Goal: Use online tool/utility: Utilize a website feature to perform a specific function

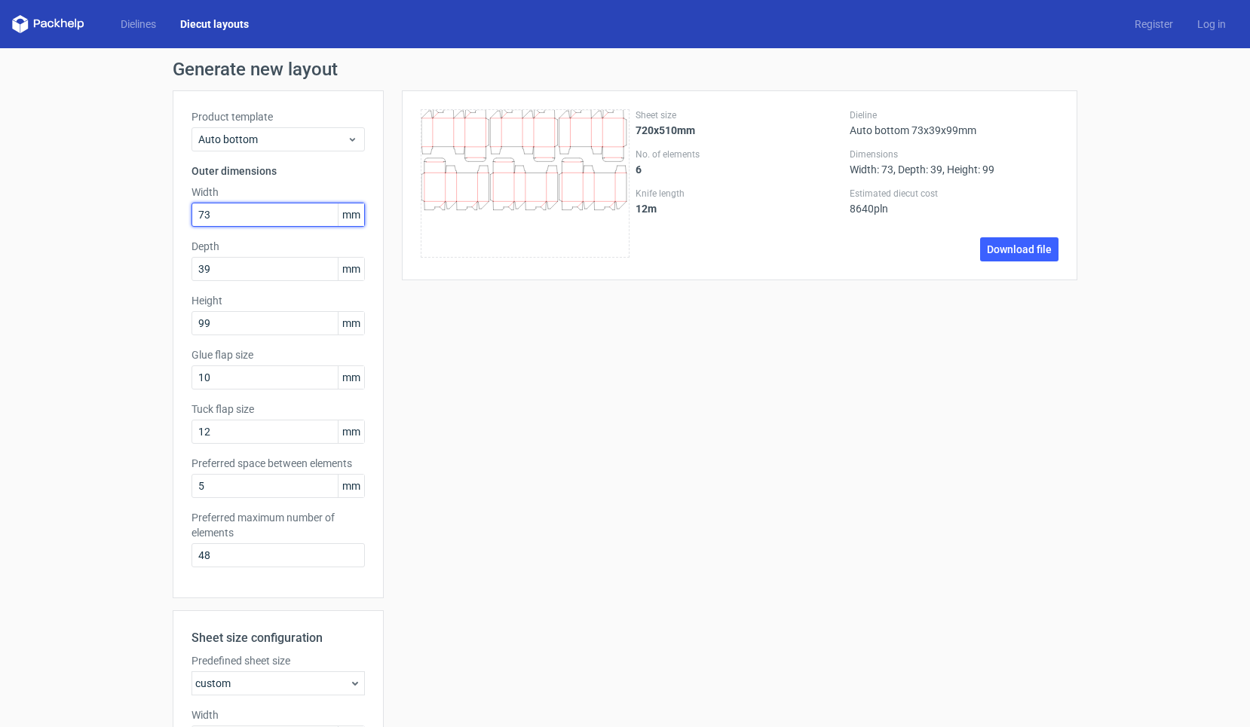
click at [261, 218] on input "73" at bounding box center [277, 215] width 173 height 24
click at [268, 148] on div "Auto bottom" at bounding box center [277, 139] width 173 height 24
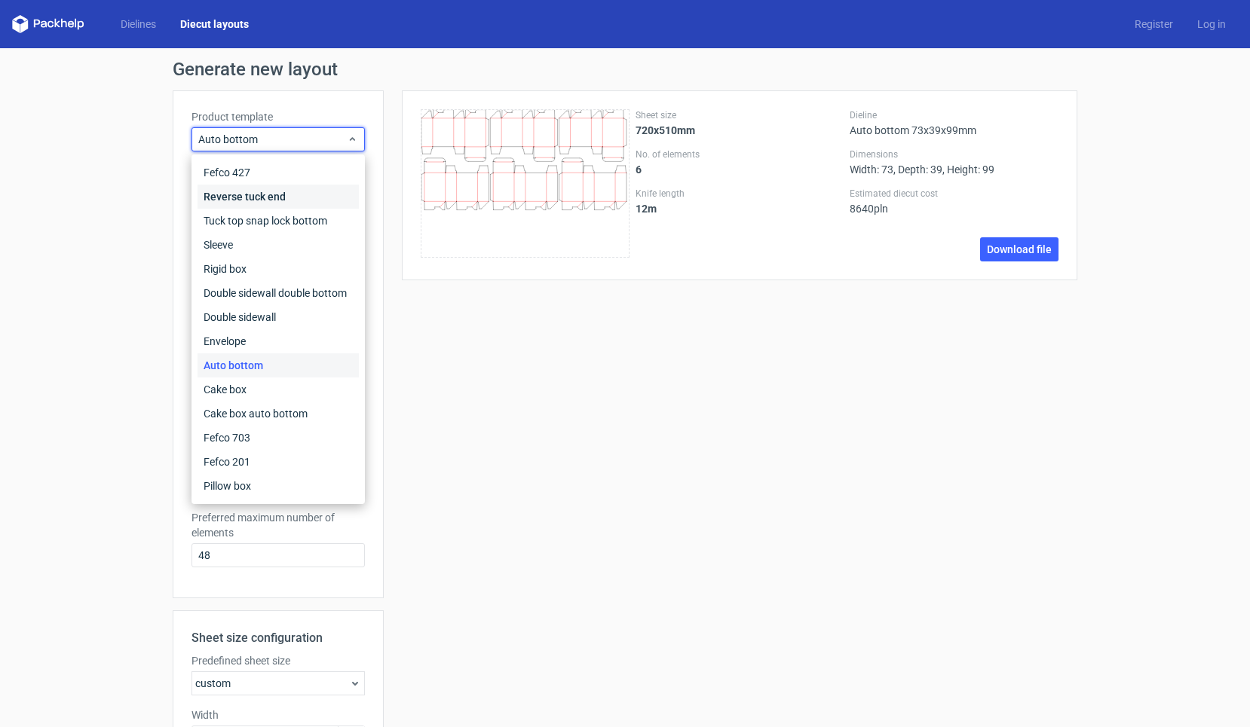
click at [265, 201] on div "Reverse tuck end" at bounding box center [277, 197] width 161 height 24
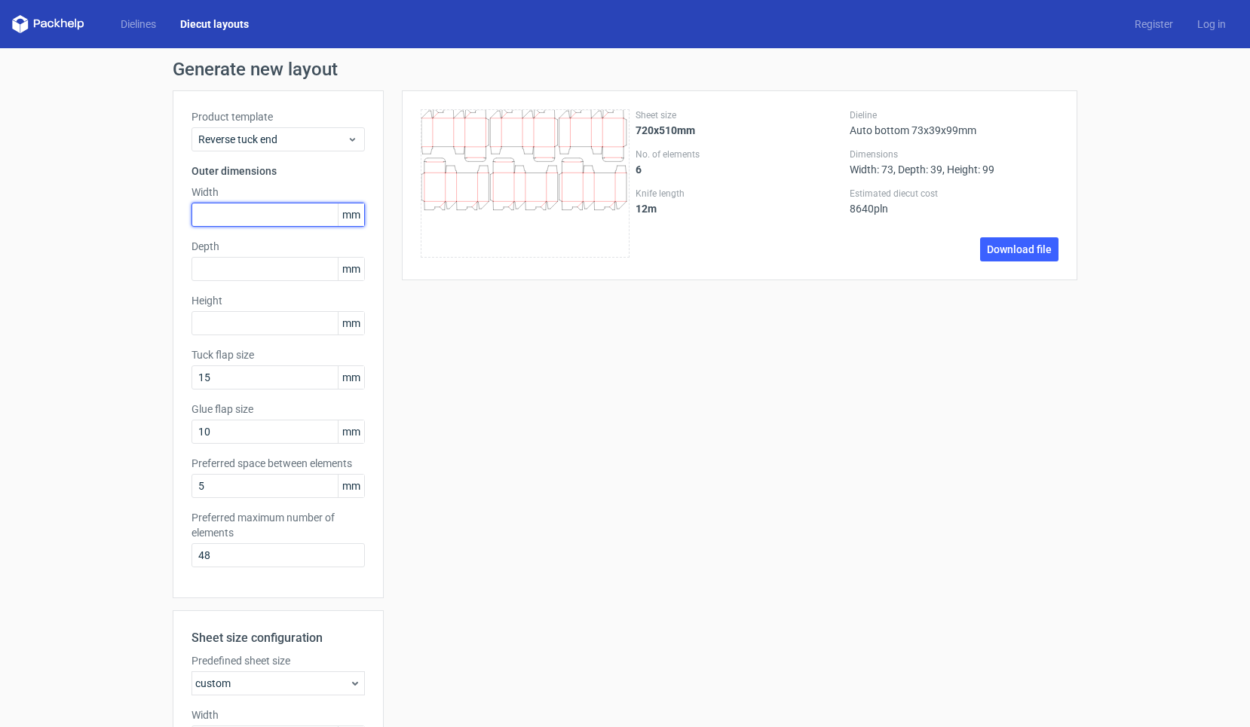
click at [263, 209] on input "text" at bounding box center [277, 215] width 173 height 24
type input "61"
type input "58"
type input "48"
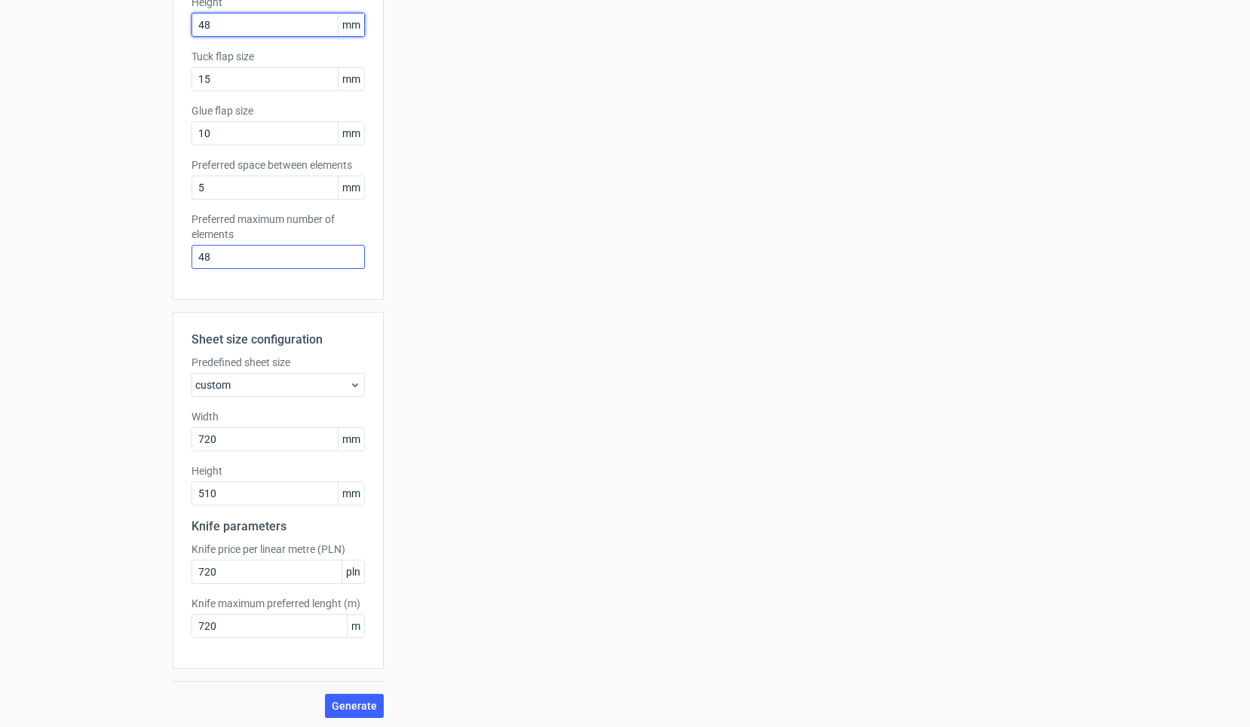
scroll to position [300, 0]
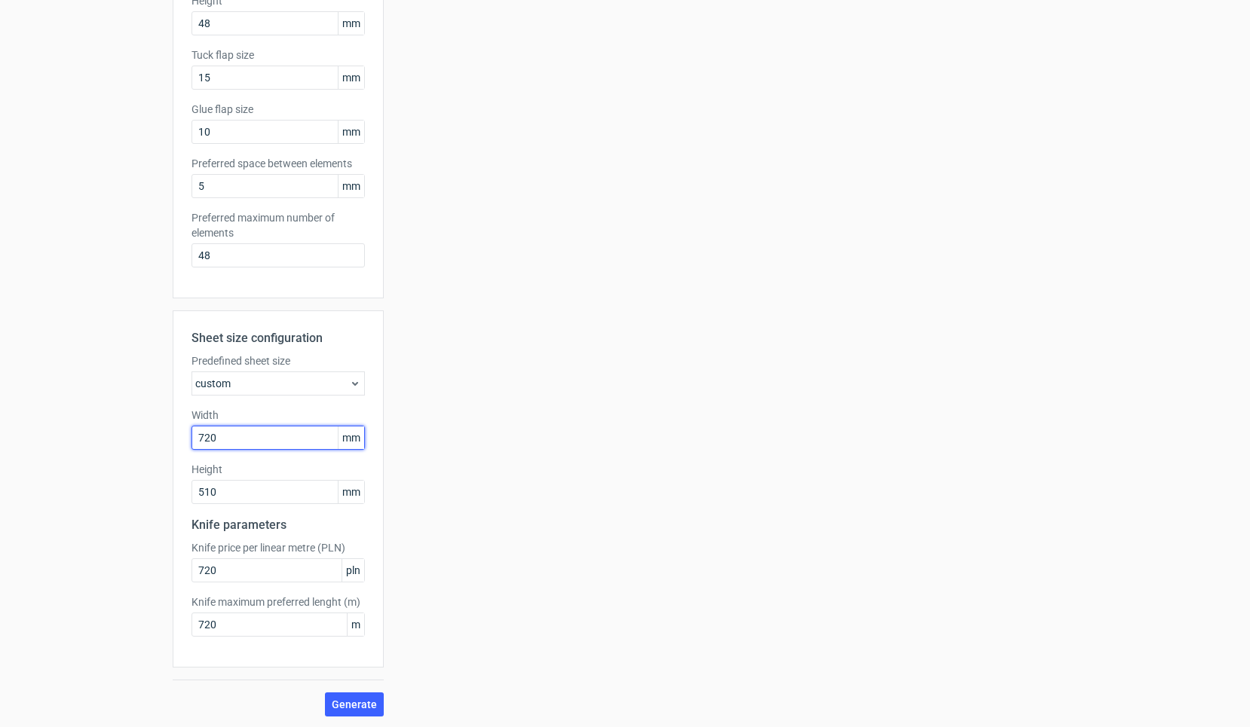
click at [233, 439] on input "720" at bounding box center [277, 438] width 173 height 24
drag, startPoint x: 246, startPoint y: 439, endPoint x: 120, endPoint y: 439, distance: 125.9
click at [120, 439] on div "Generate new layout Product template Reverse tuck end Outer dimensions Width 61…" at bounding box center [625, 238] width 1250 height 981
drag, startPoint x: 237, startPoint y: 491, endPoint x: 124, endPoint y: 488, distance: 113.1
click at [124, 488] on div "Generate new layout Product template Reverse tuck end Outer dimensions Width 61…" at bounding box center [625, 238] width 1250 height 981
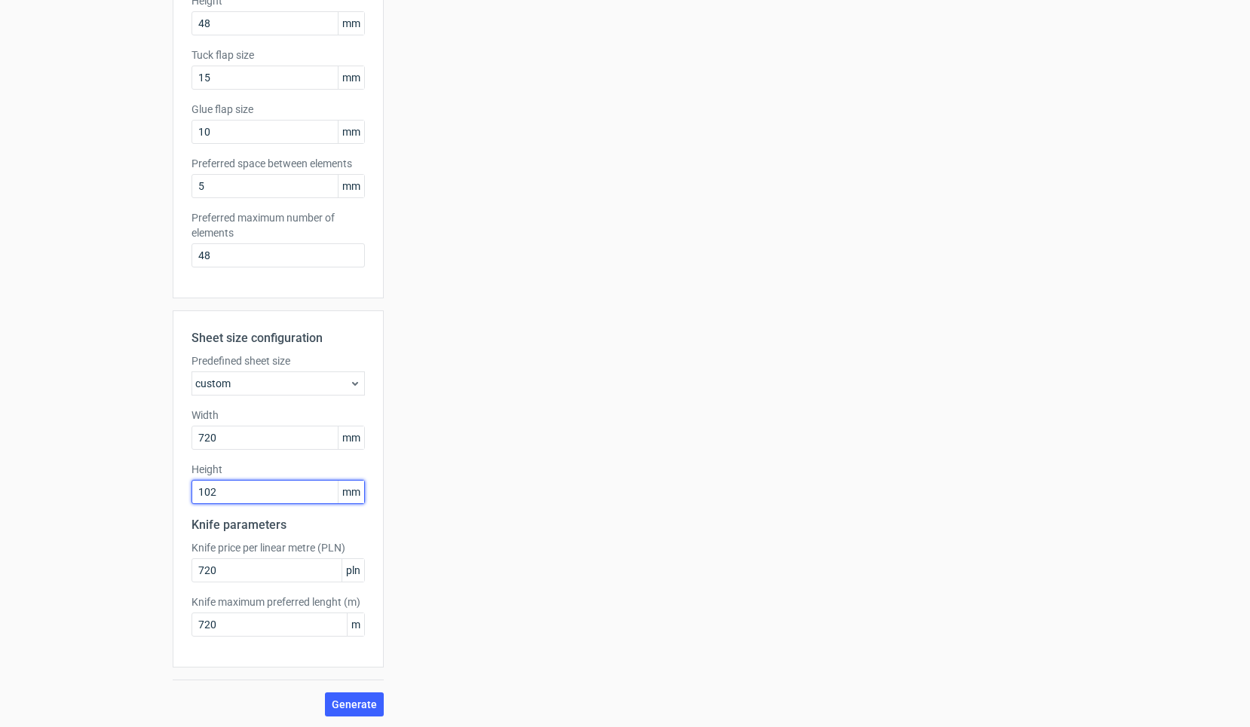
type input "1020"
click at [355, 705] on button "Generate" at bounding box center [354, 705] width 59 height 24
drag, startPoint x: 233, startPoint y: 443, endPoint x: 152, endPoint y: 442, distance: 81.4
click at [152, 442] on div "Generate new layout Product template Reverse tuck end Outer dimensions Width 61…" at bounding box center [625, 237] width 1250 height 981
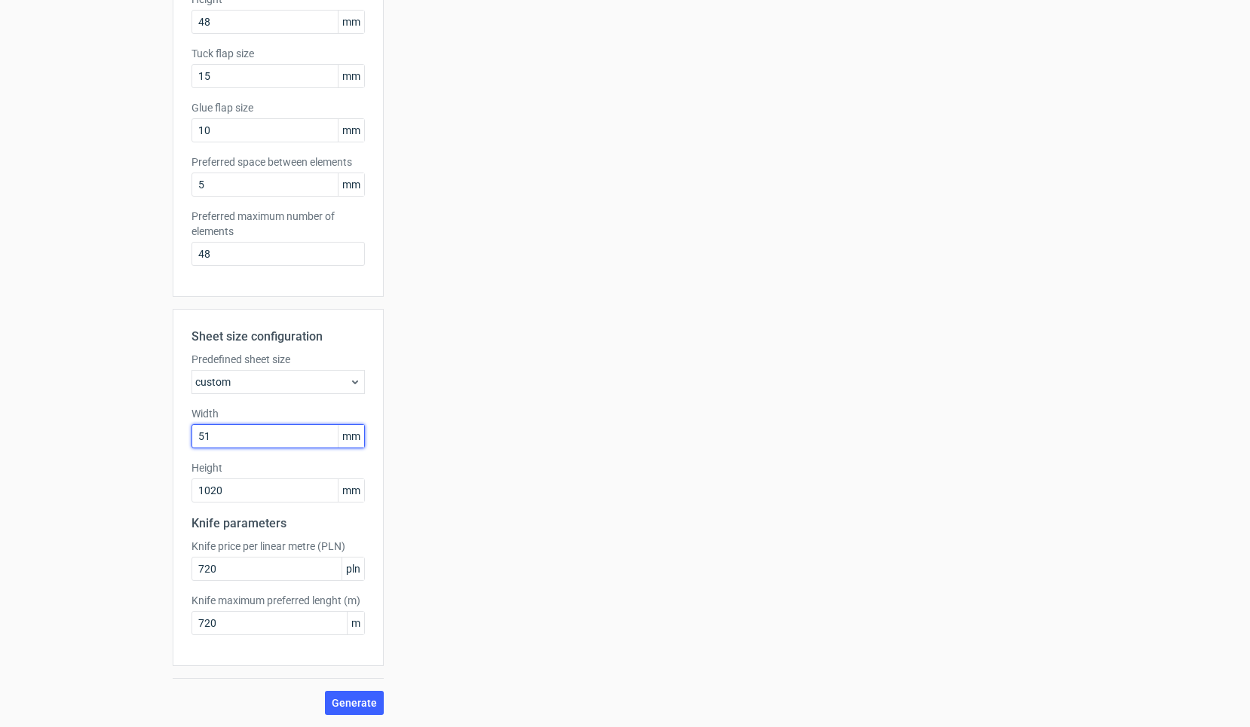
type input "510"
type input "720"
click at [355, 703] on button "Generate" at bounding box center [354, 703] width 59 height 24
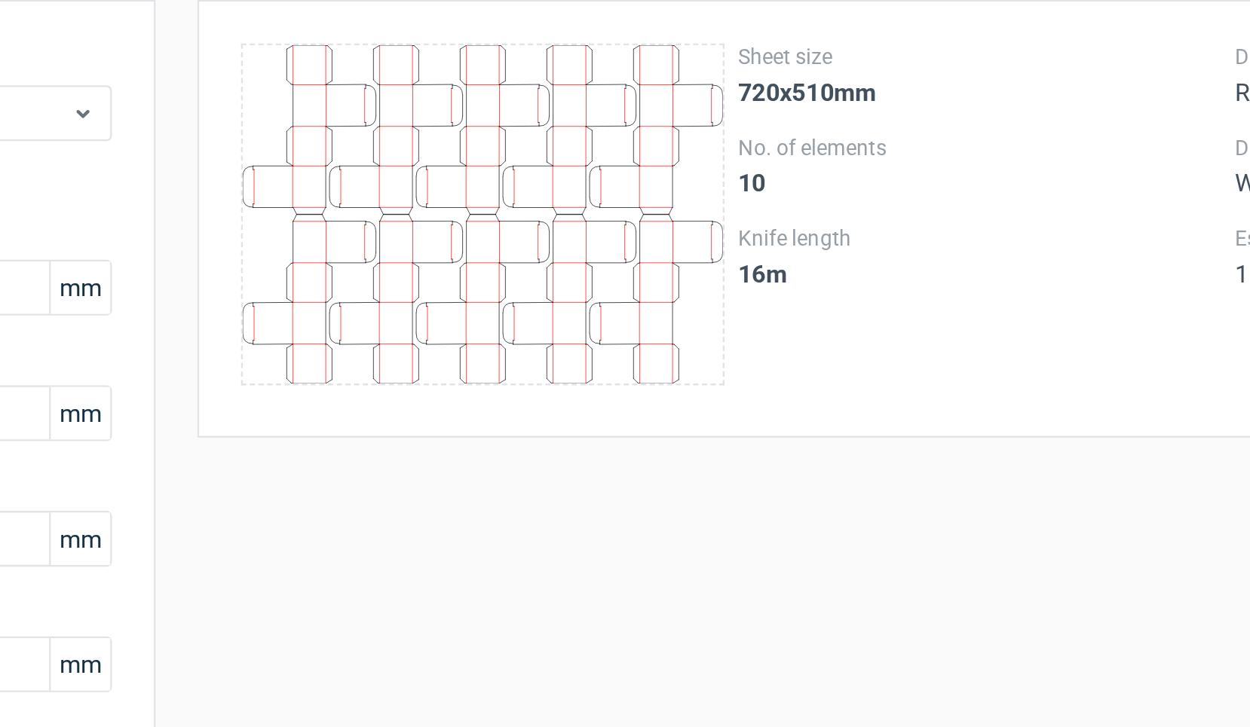
scroll to position [1, 0]
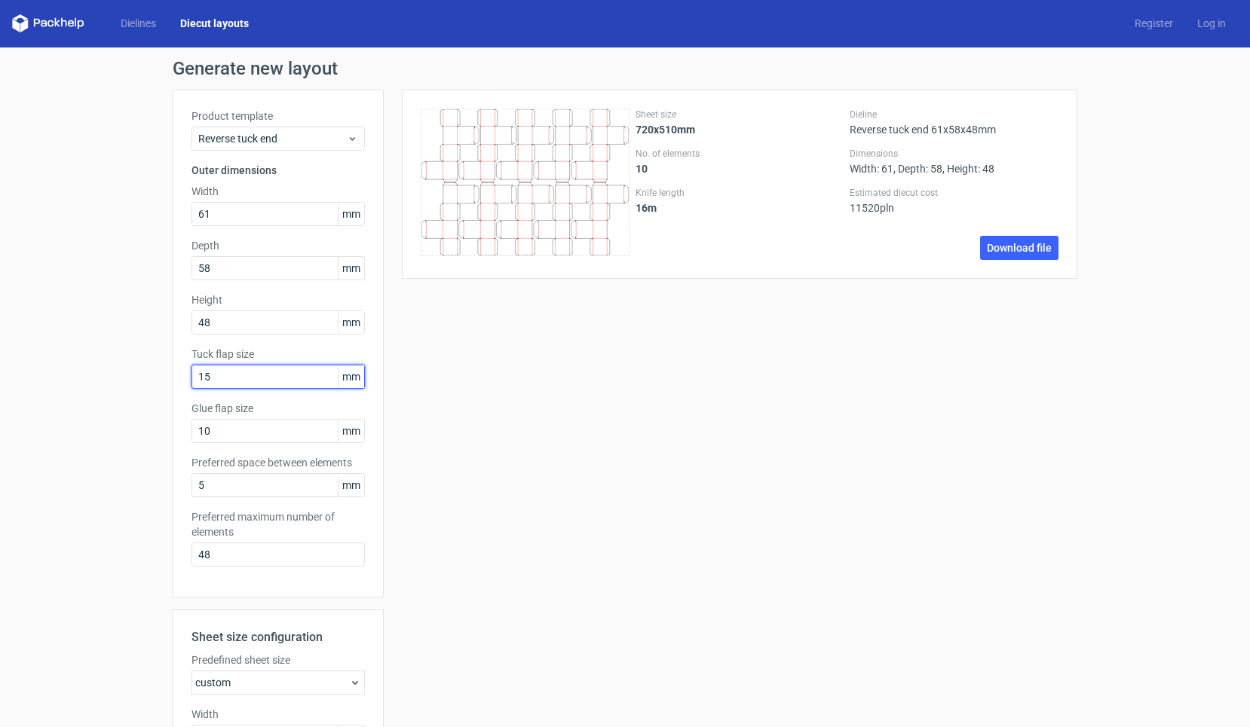
drag, startPoint x: 224, startPoint y: 374, endPoint x: 170, endPoint y: 374, distance: 53.5
click at [170, 374] on div "Generate new layout Product template Reverse tuck end Outer dimensions Width 61…" at bounding box center [625, 537] width 1250 height 981
type input "10"
drag, startPoint x: 227, startPoint y: 489, endPoint x: 148, endPoint y: 486, distance: 79.2
click at [148, 486] on div "Generate new layout Product template Reverse tuck end Outer dimensions Width 61…" at bounding box center [625, 537] width 1250 height 981
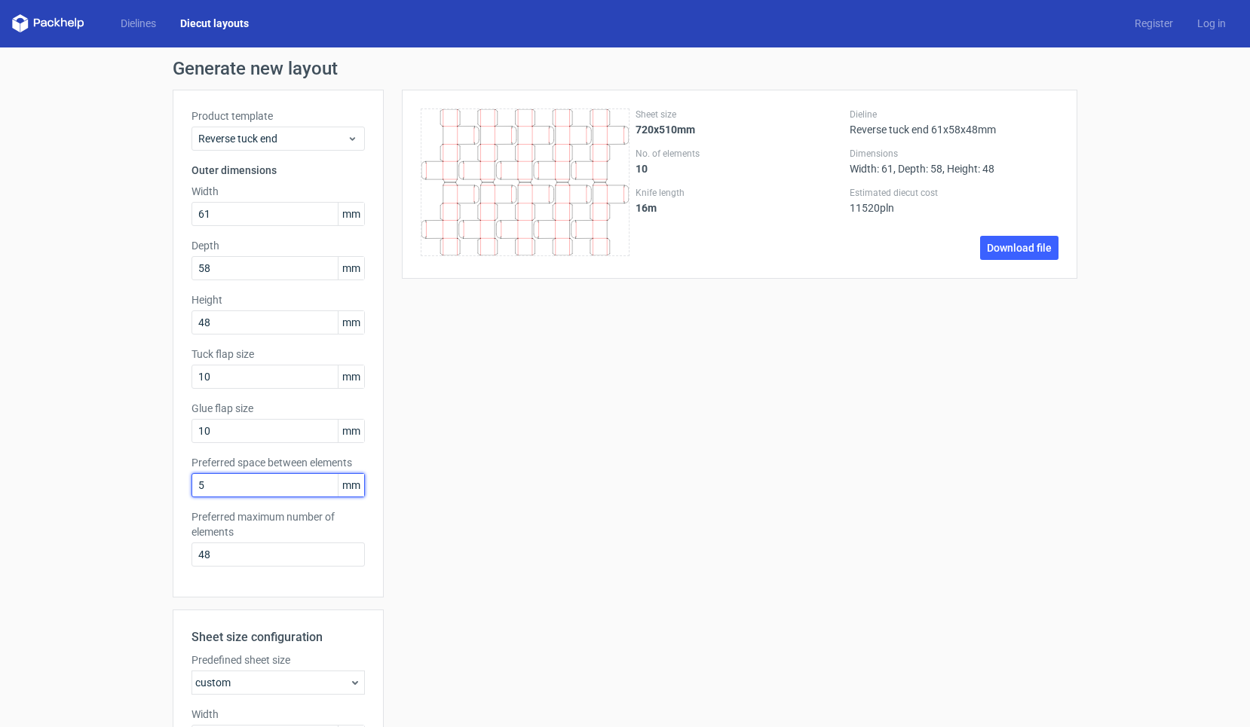
type input "2"
type input "3"
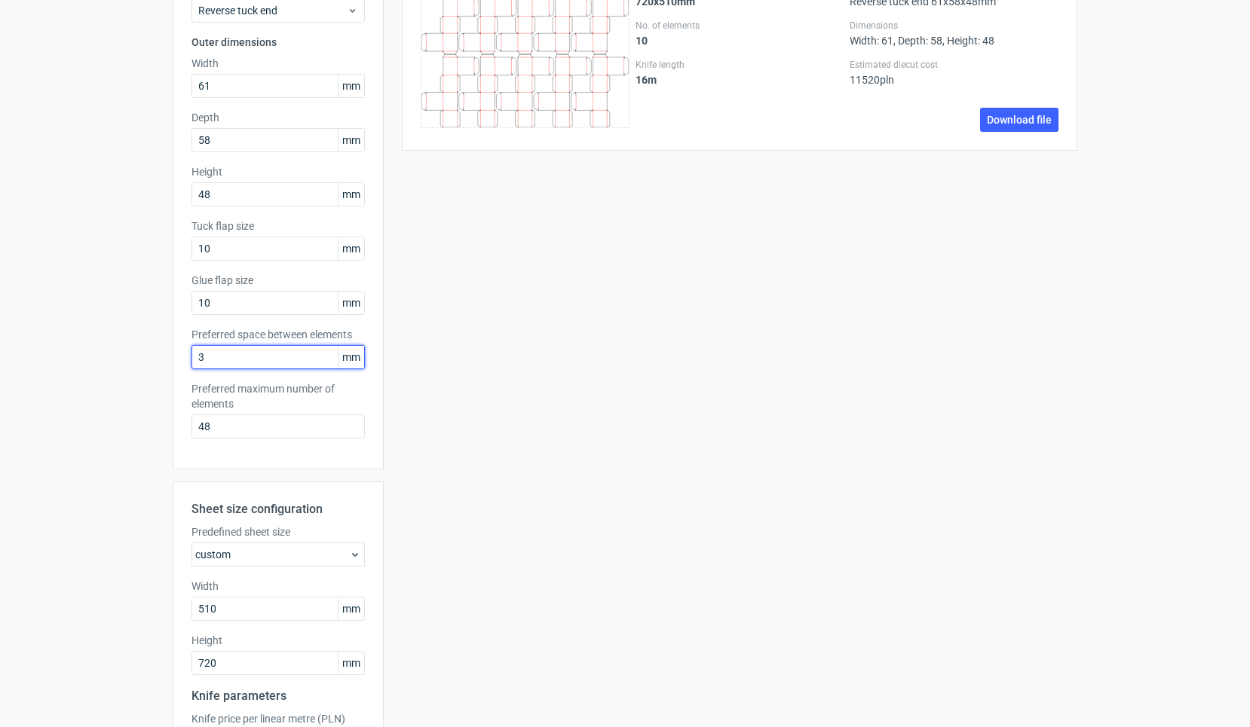
scroll to position [149, 0]
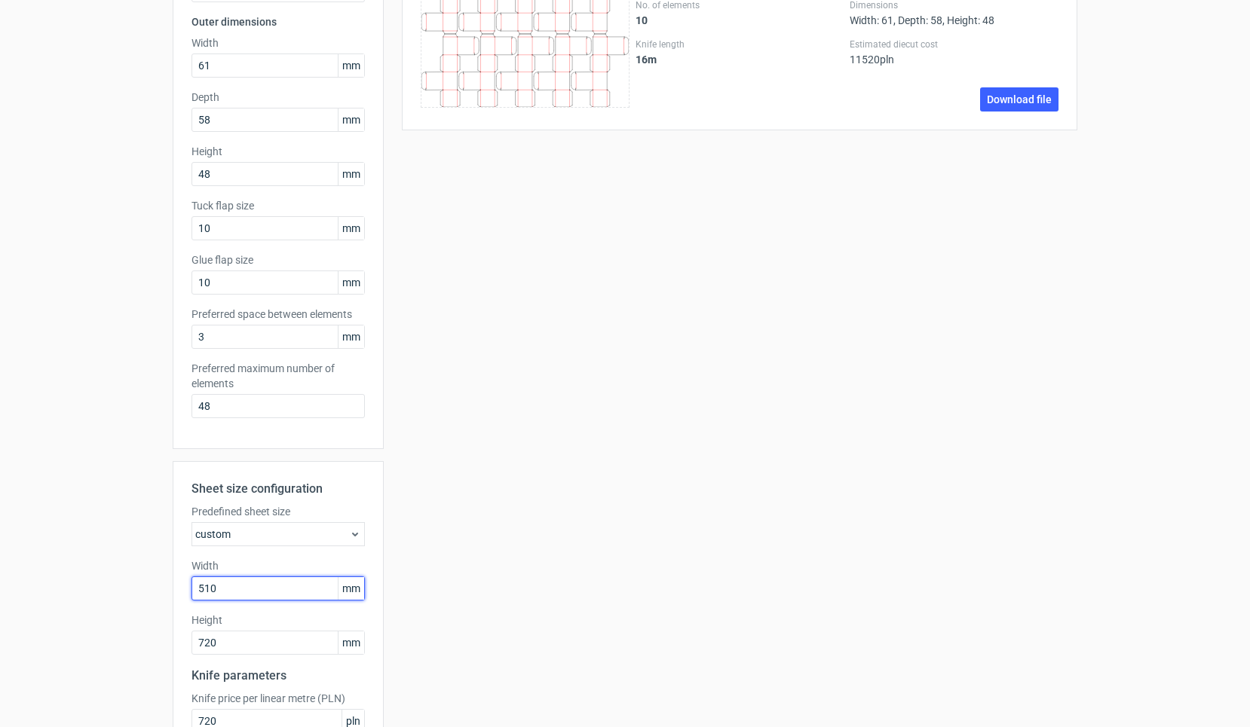
drag, startPoint x: 232, startPoint y: 592, endPoint x: 136, endPoint y: 580, distance: 97.3
click at [136, 580] on div "Generate new layout Product template Reverse tuck end Outer dimensions Width 61…" at bounding box center [625, 389] width 1250 height 981
type input "500"
type input "700"
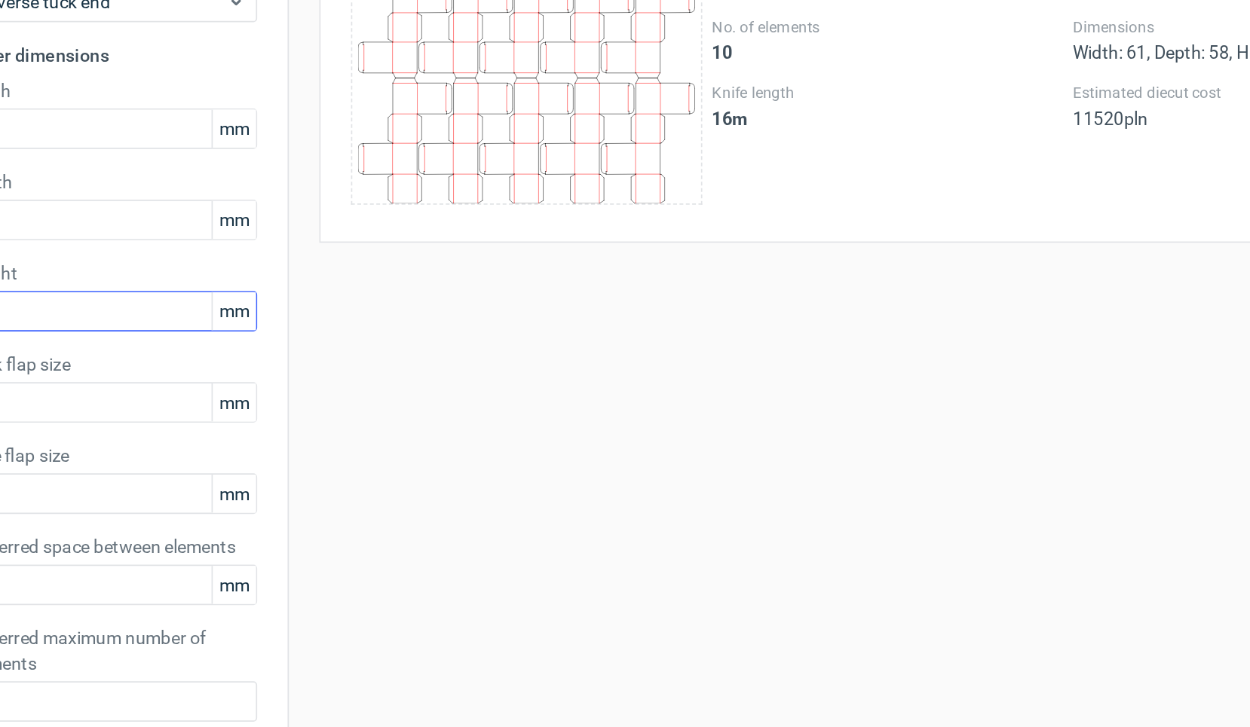
scroll to position [78, 0]
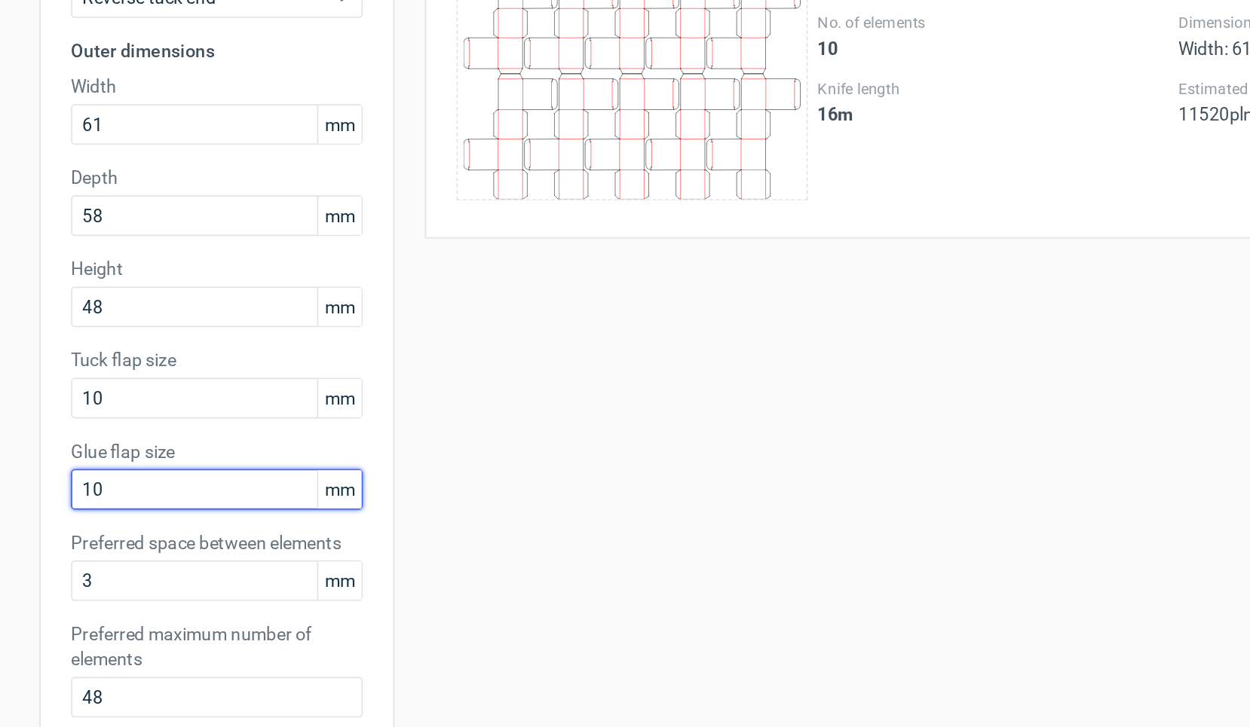
drag, startPoint x: 76, startPoint y: 292, endPoint x: 19, endPoint y: 292, distance: 57.3
click at [19, 292] on div "Generate new layout Product template Reverse tuck end Outer dimensions Width 61…" at bounding box center [625, 461] width 1250 height 981
type input "8"
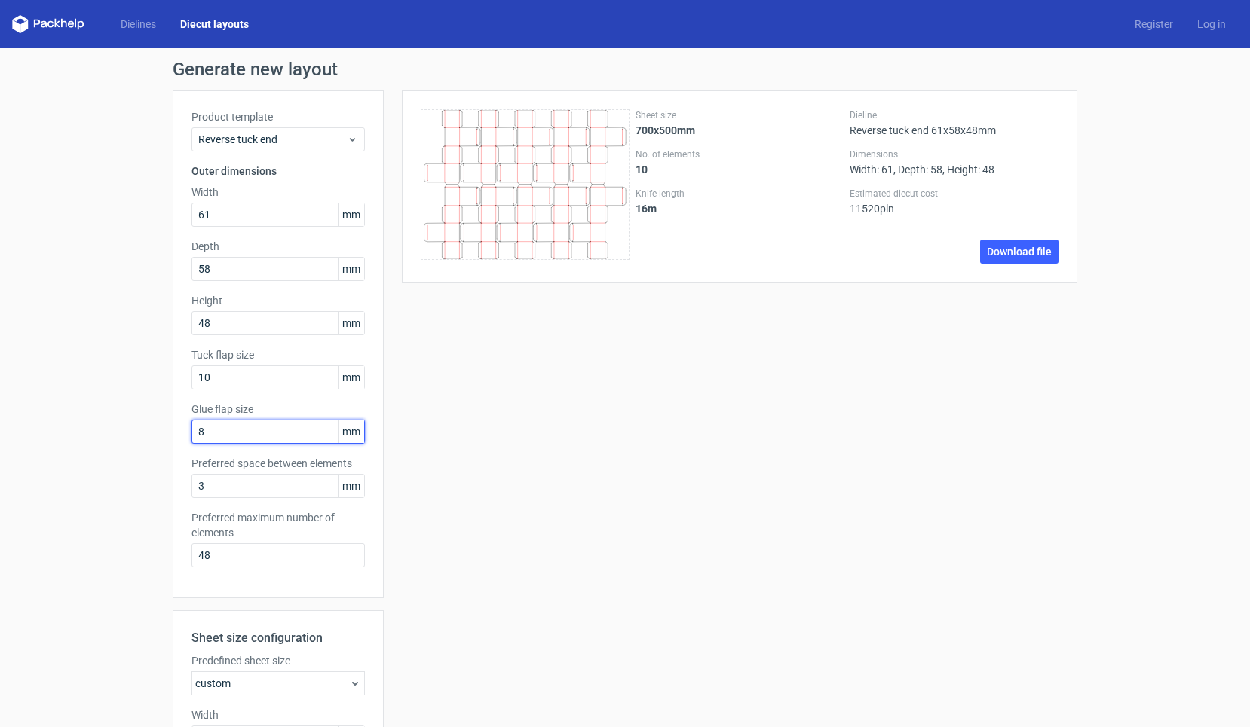
scroll to position [0, 0]
drag, startPoint x: 253, startPoint y: 214, endPoint x: 151, endPoint y: 215, distance: 102.5
click at [151, 215] on div "Generate new layout Product template Reverse tuck end Outer dimensions Width 61…" at bounding box center [625, 538] width 1250 height 981
type input "48"
type input "58"
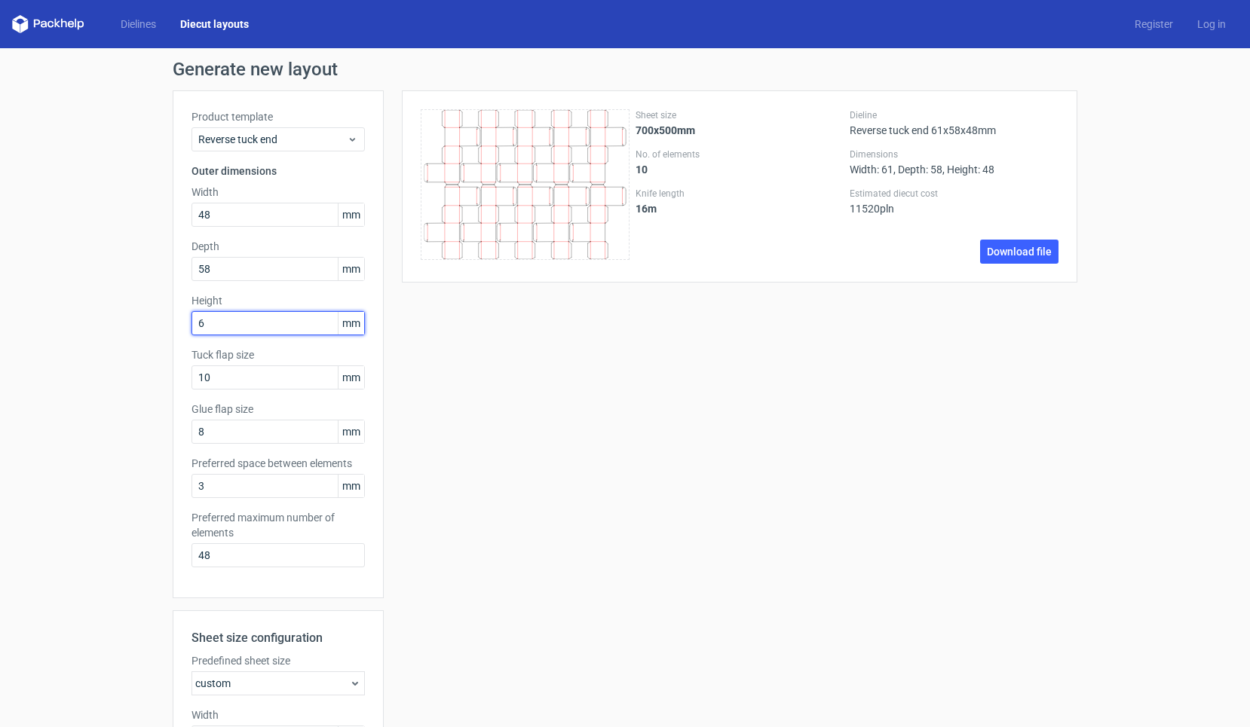
type input "61"
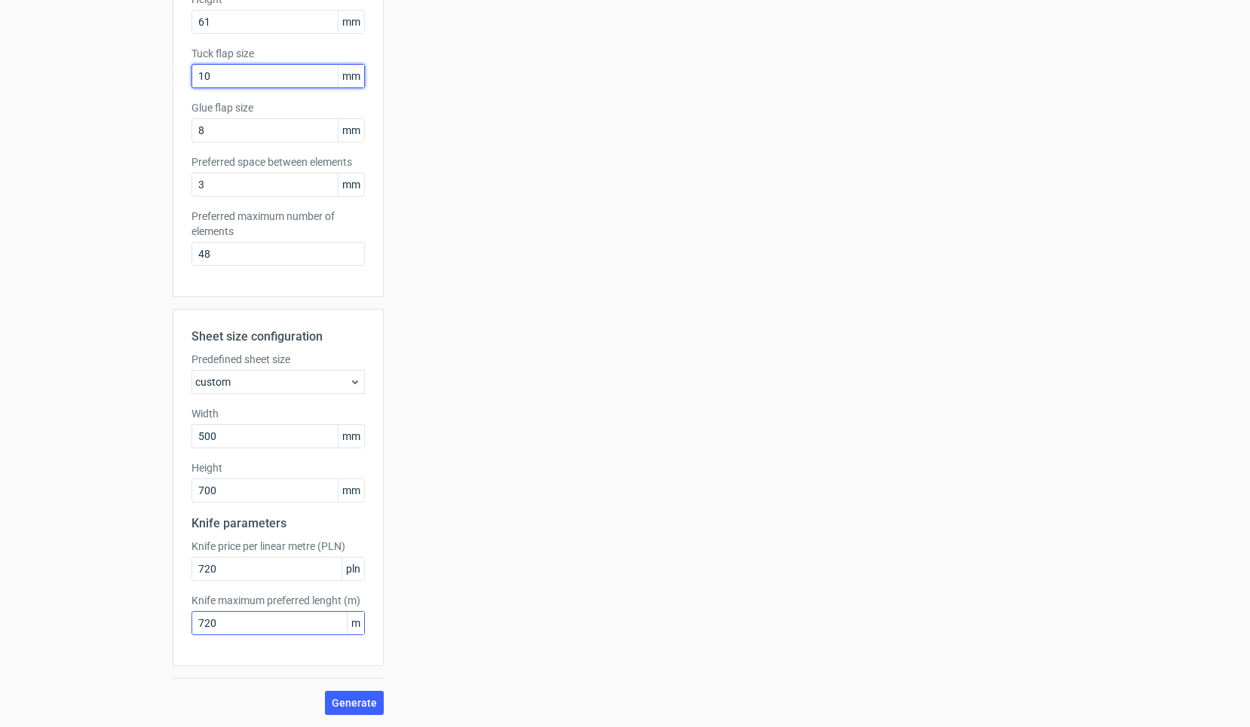
scroll to position [302, 0]
click at [360, 709] on span "Generate" at bounding box center [354, 703] width 45 height 11
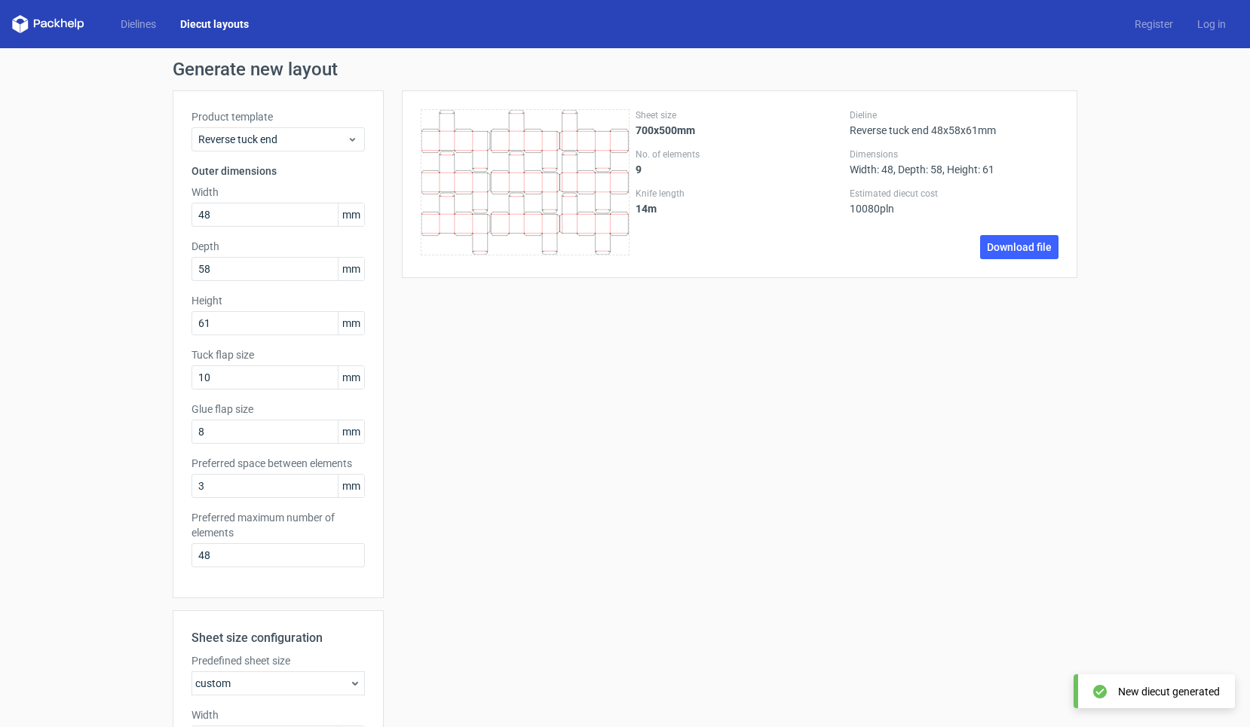
scroll to position [0, 0]
click at [216, 211] on input "48" at bounding box center [277, 215] width 173 height 24
drag, startPoint x: 244, startPoint y: 213, endPoint x: 109, endPoint y: 213, distance: 134.9
click at [109, 213] on div "Generate new layout Product template Reverse tuck end Outer dimensions Width 48…" at bounding box center [625, 538] width 1250 height 981
type input "61"
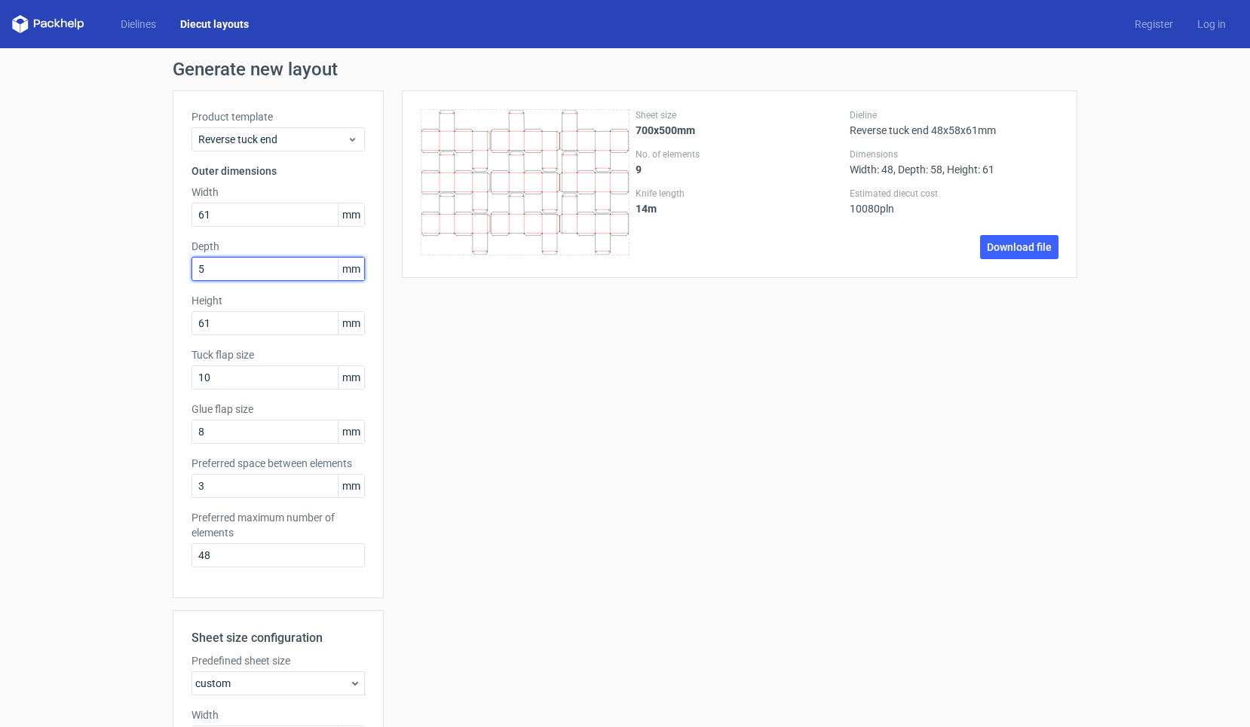
type input "58"
type input "48"
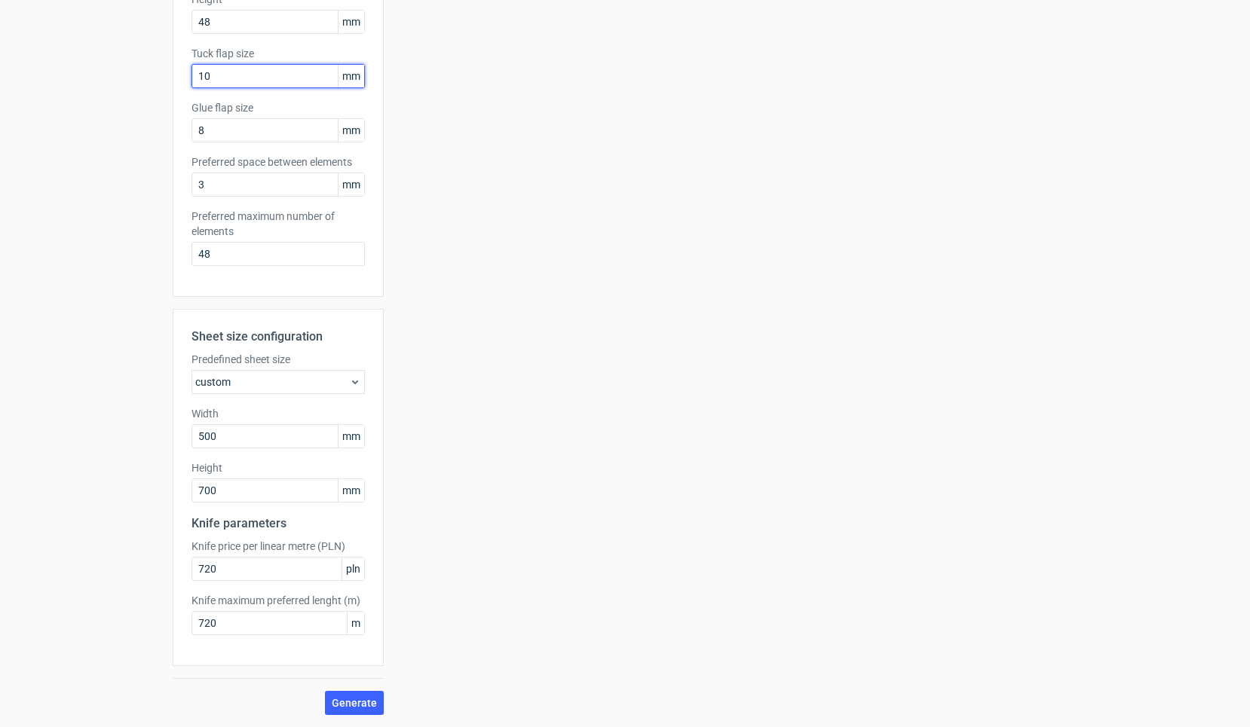
scroll to position [302, 0]
click at [358, 697] on button "Generate" at bounding box center [354, 703] width 59 height 24
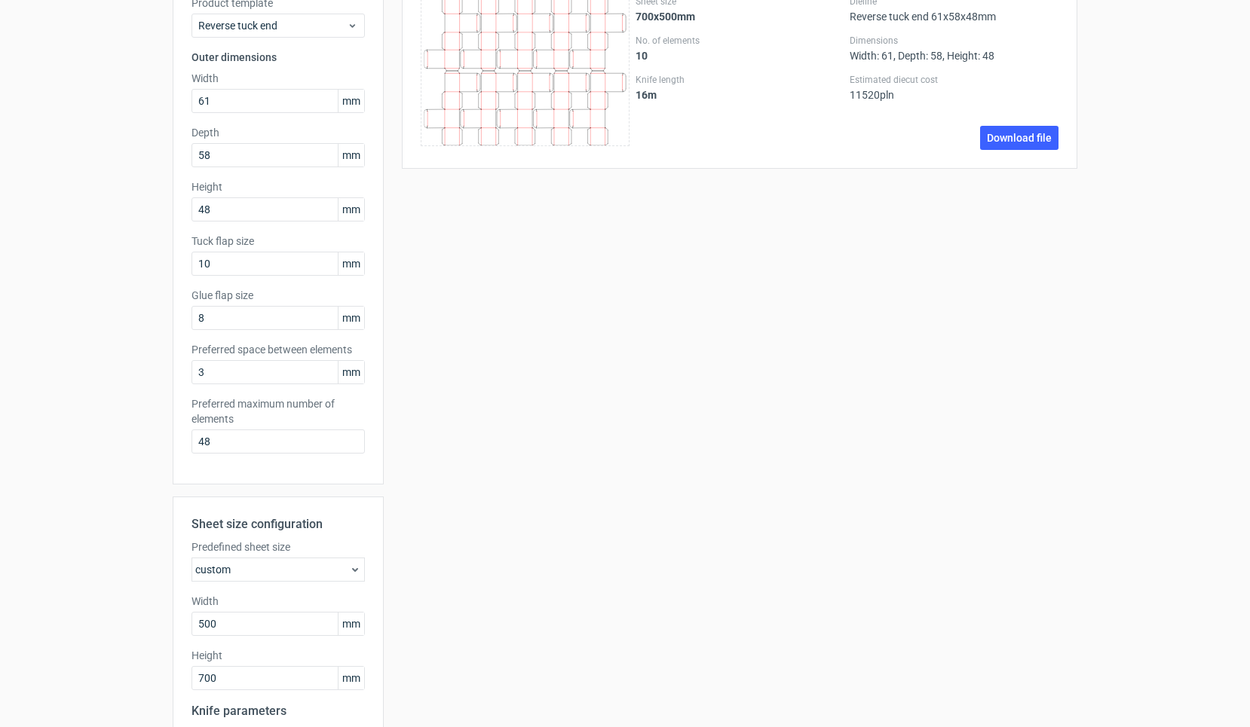
scroll to position [118, 0]
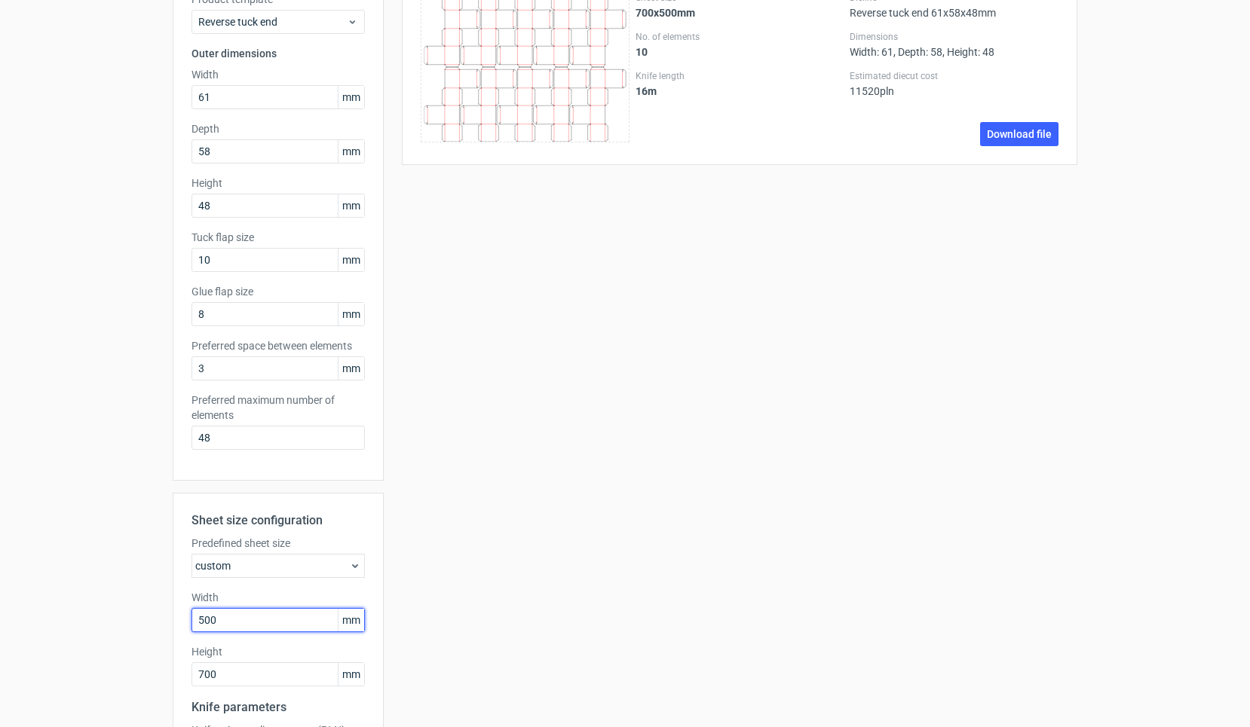
drag, startPoint x: 238, startPoint y: 625, endPoint x: 142, endPoint y: 616, distance: 96.9
click at [142, 616] on div "Generate new layout Product template Reverse tuck end Outer dimensions Width 61…" at bounding box center [625, 421] width 1250 height 981
type input "510"
type input "720"
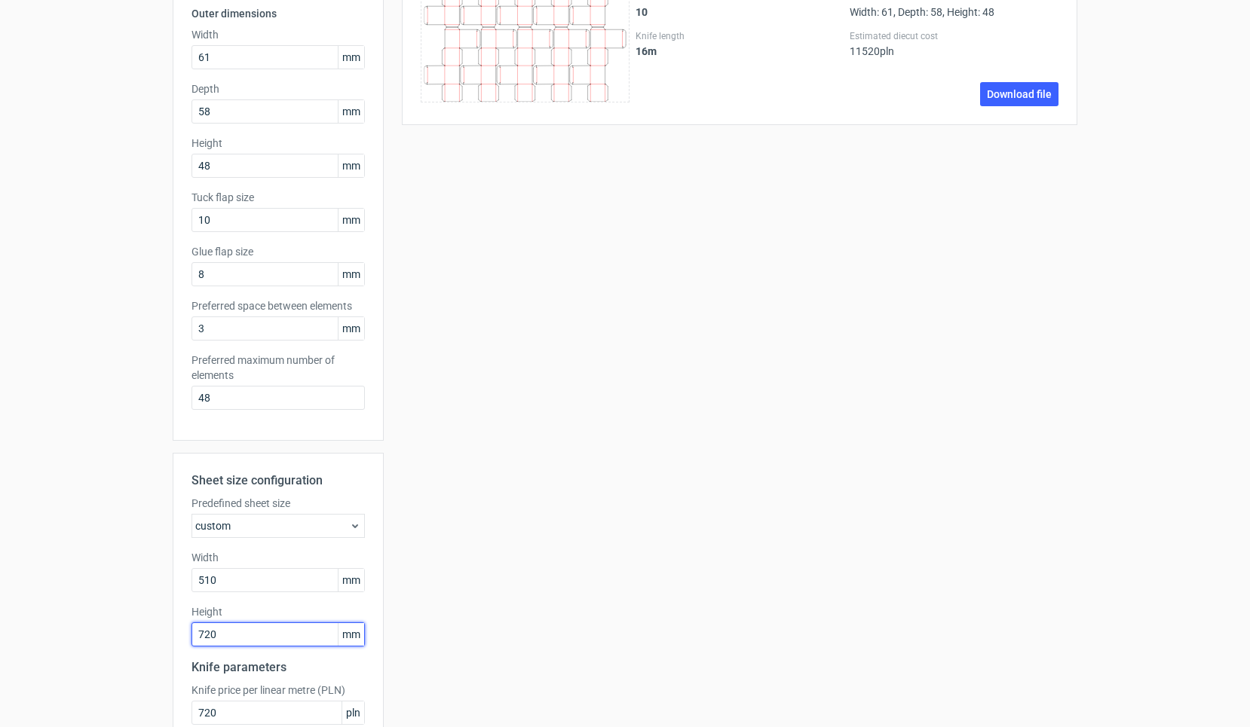
scroll to position [167, 0]
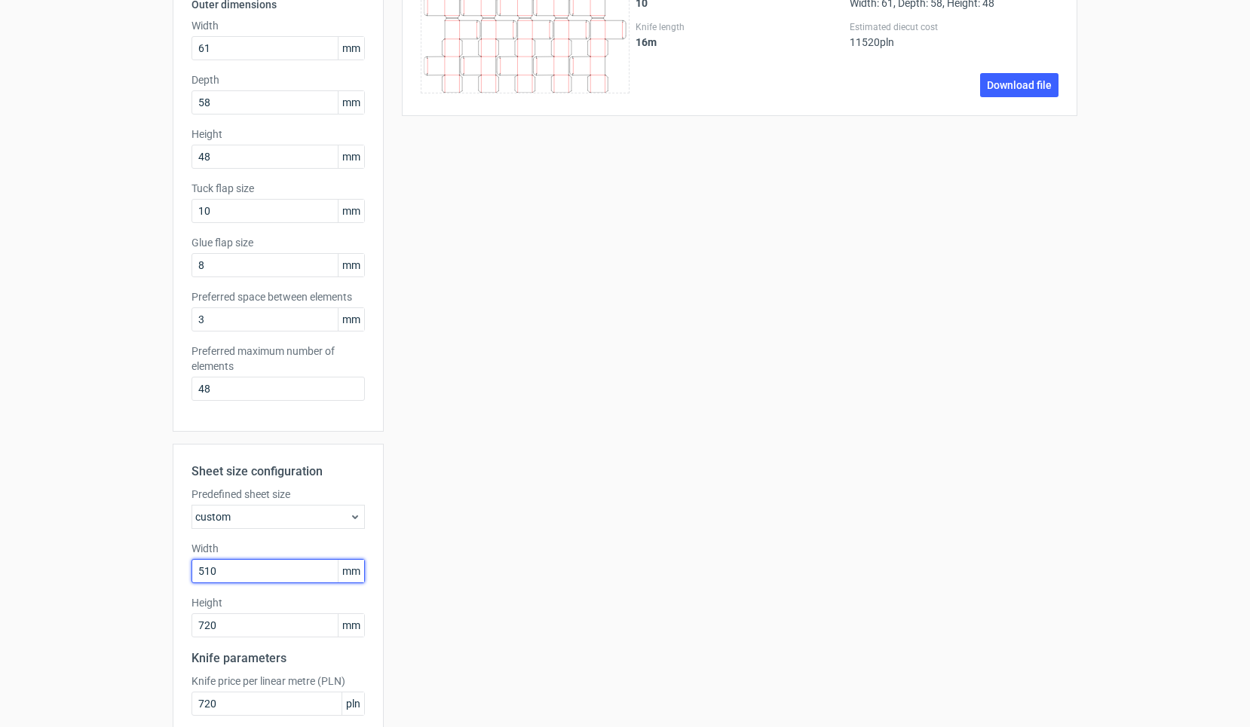
drag, startPoint x: 228, startPoint y: 575, endPoint x: 151, endPoint y: 562, distance: 78.8
click at [151, 562] on div "Generate new layout Product template Reverse tuck end Outer dimensions Width 61…" at bounding box center [625, 372] width 1250 height 981
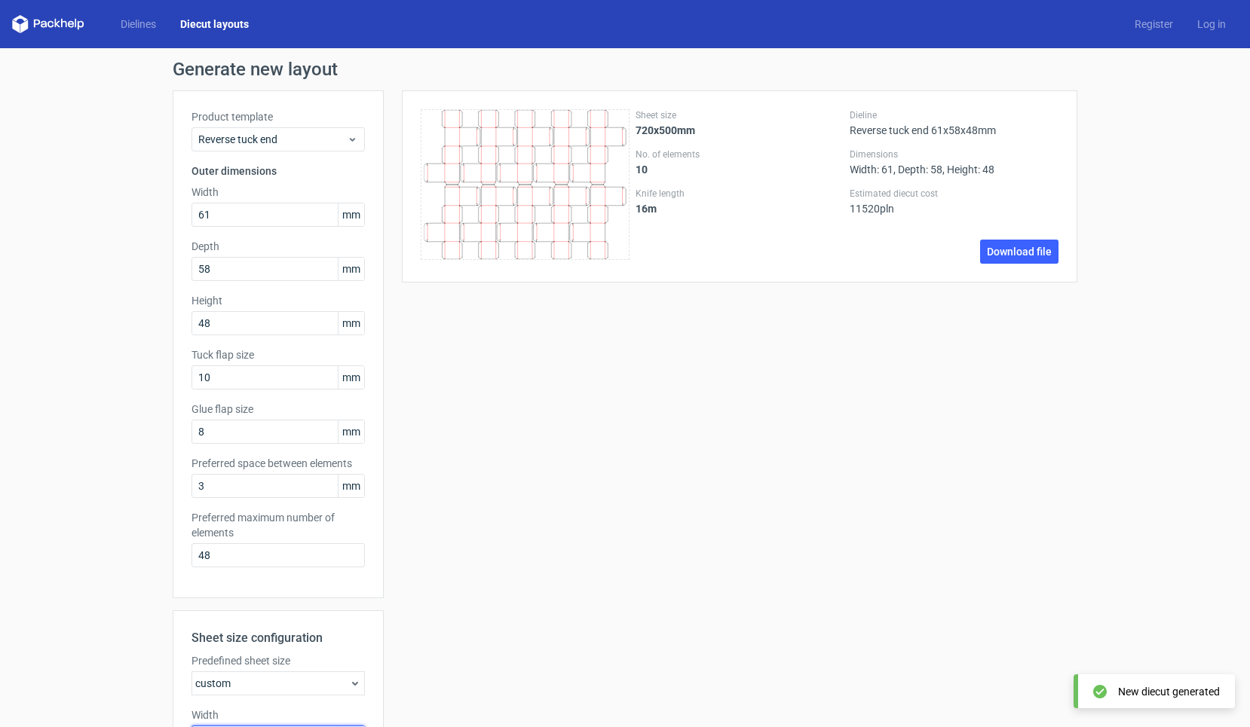
scroll to position [98, 0]
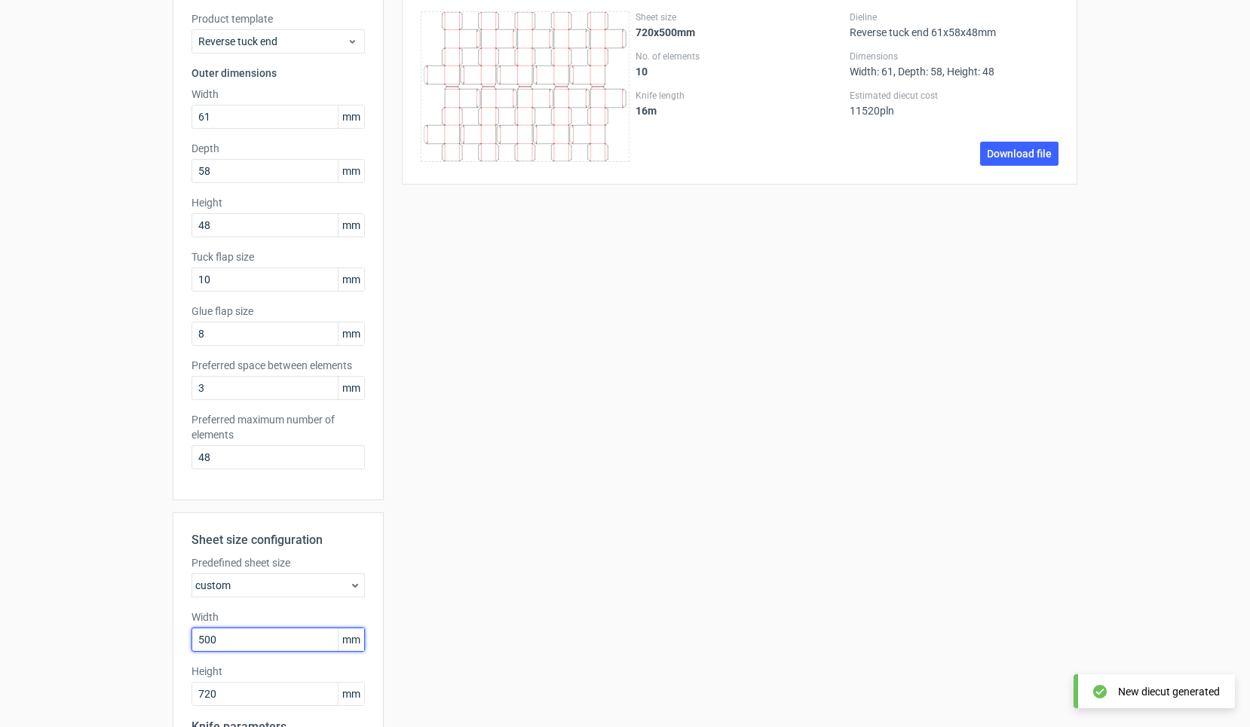
drag, startPoint x: 238, startPoint y: 642, endPoint x: 121, endPoint y: 641, distance: 117.6
click at [121, 641] on div "Generate new layout Product template Reverse tuck end Outer dimensions Width 61…" at bounding box center [625, 440] width 1250 height 981
type input "5"
type input "600"
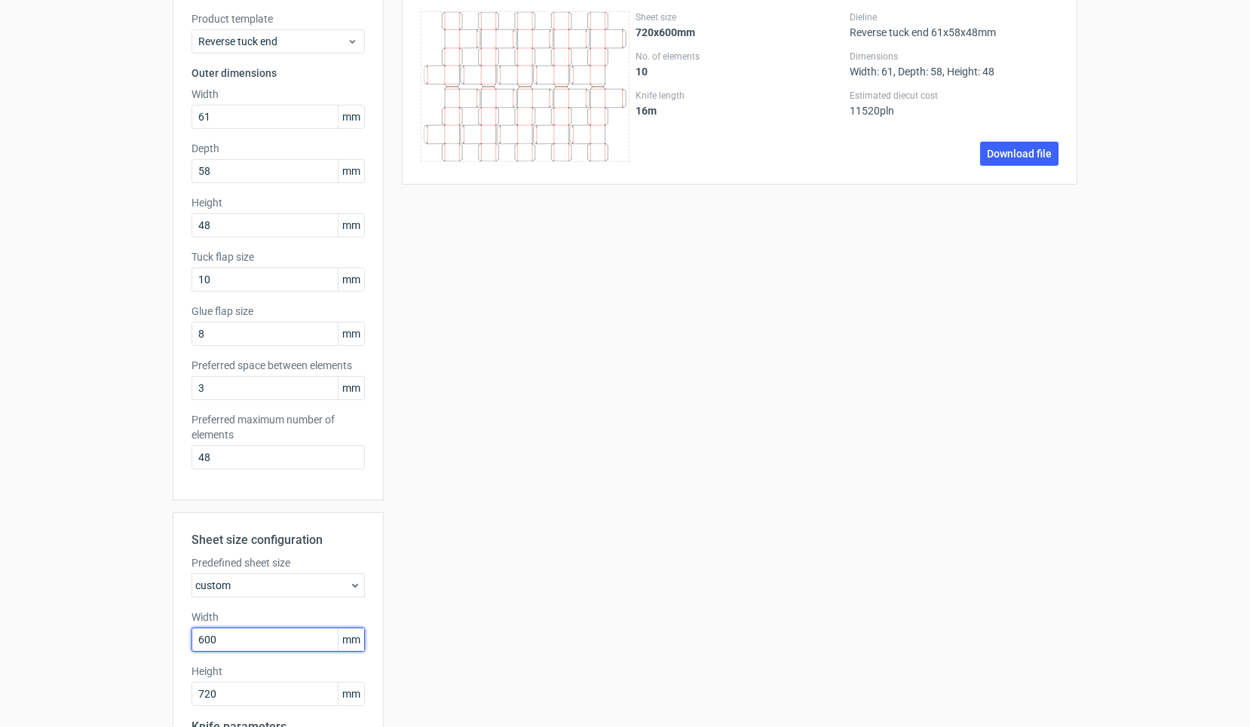
scroll to position [0, 0]
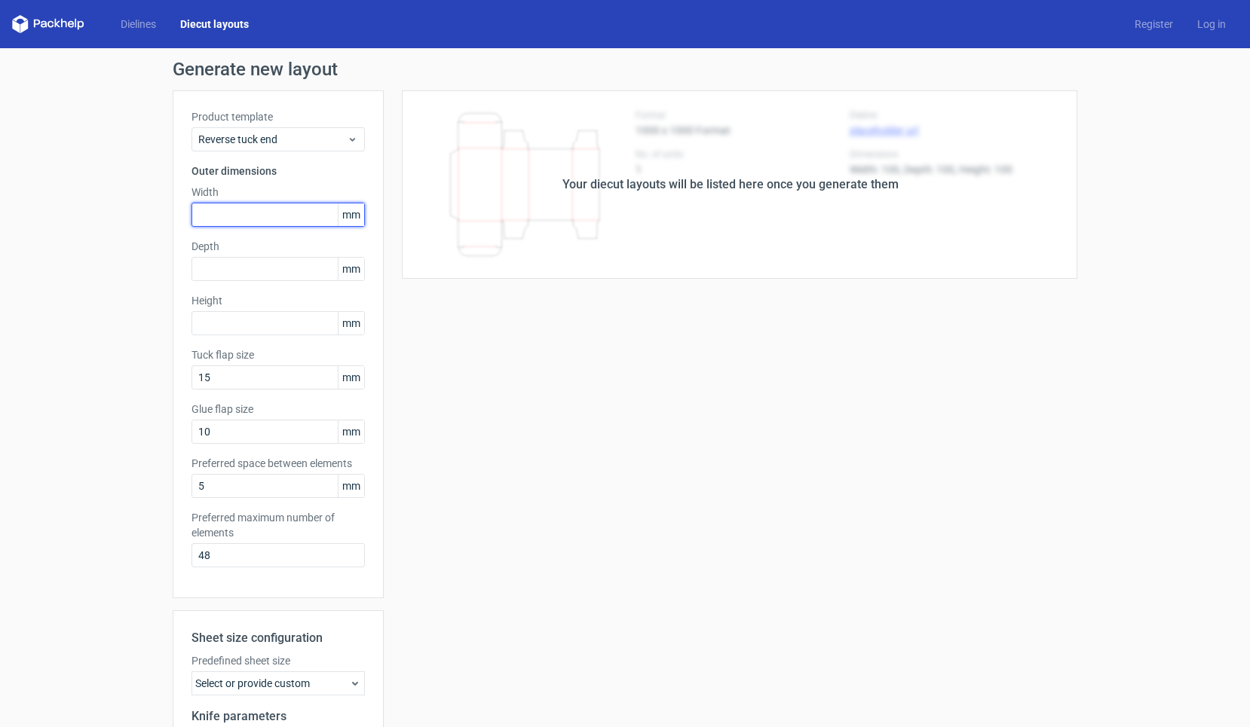
click at [253, 210] on input "text" at bounding box center [277, 215] width 173 height 24
type input "61"
type input "6"
type input "58"
type input "48"
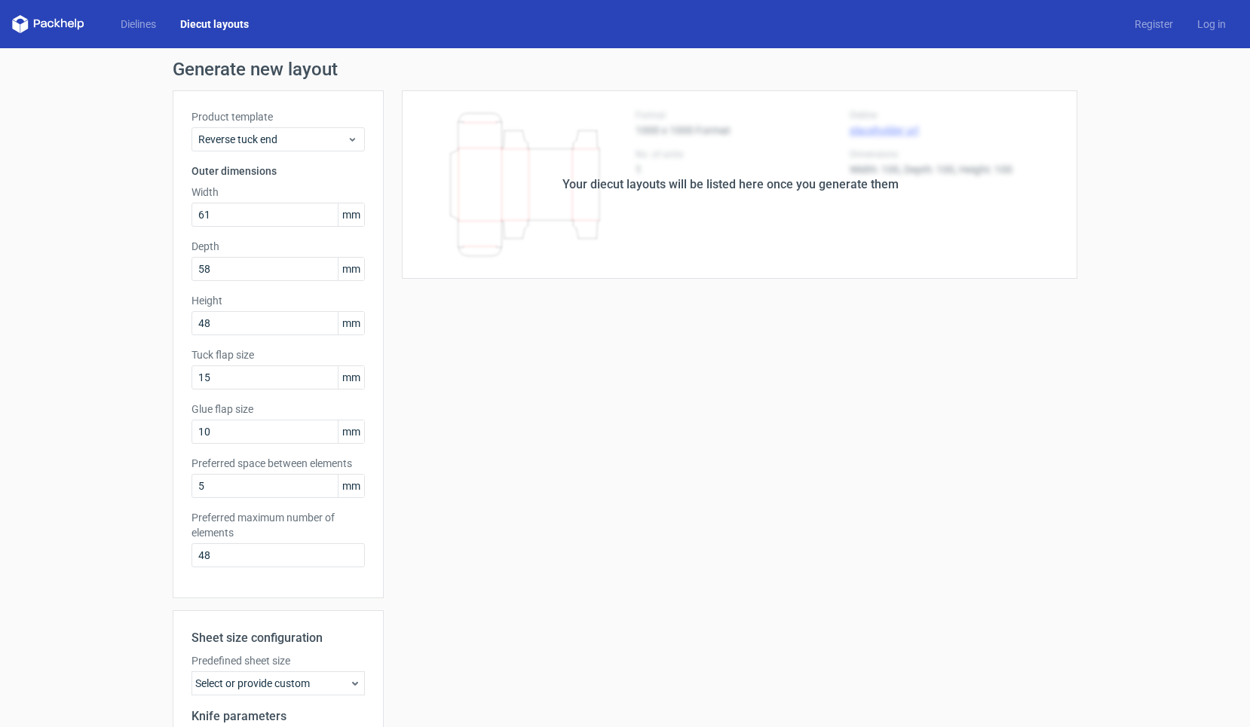
click at [285, 671] on div "Predefined sheet size Select or provide custom" at bounding box center [277, 675] width 173 height 42
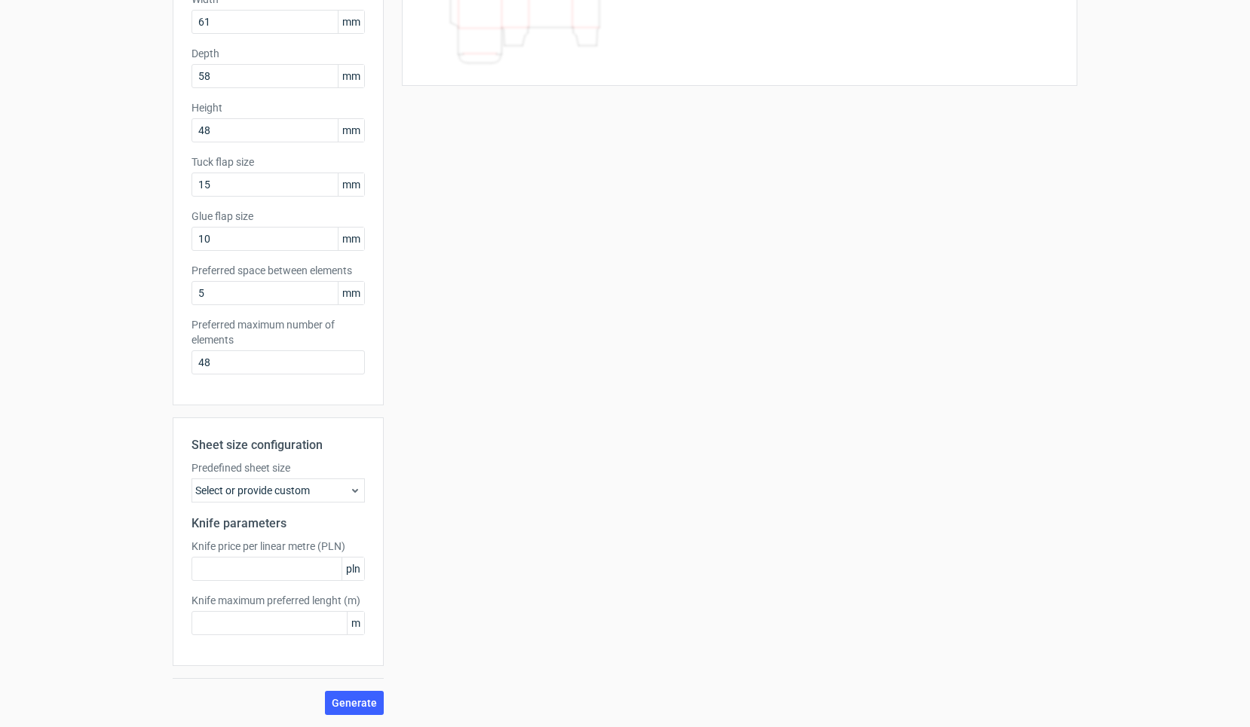
scroll to position [193, 0]
click at [294, 492] on div "Select or provide custom" at bounding box center [277, 491] width 173 height 24
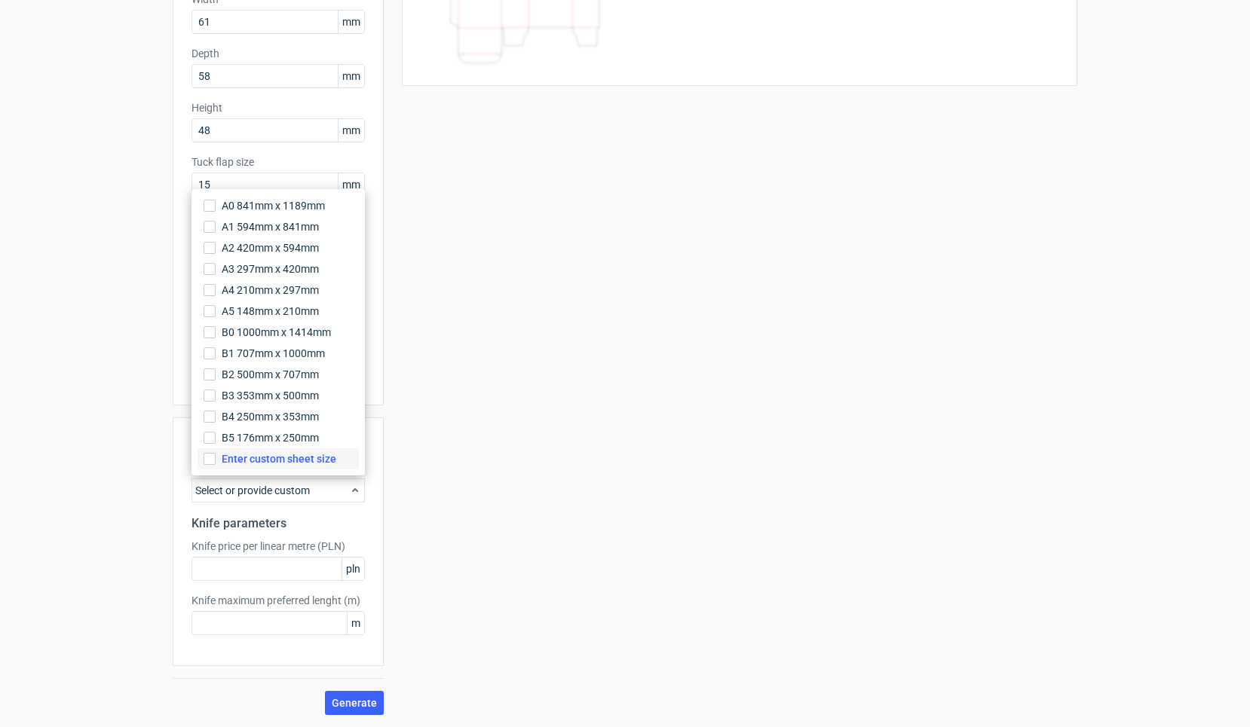
click at [285, 461] on span "Enter custom sheet size" at bounding box center [279, 459] width 115 height 15
click at [216, 461] on input "Enter custom sheet size" at bounding box center [210, 459] width 12 height 12
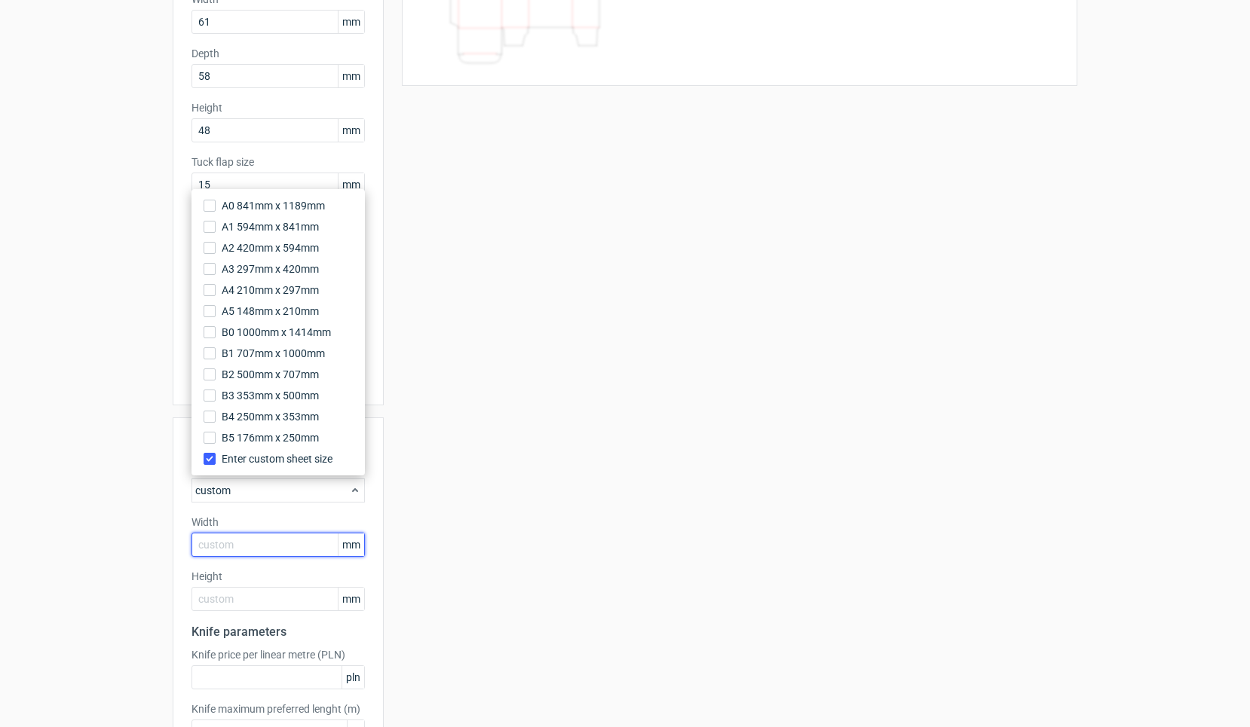
click at [254, 548] on input "text" at bounding box center [277, 545] width 173 height 24
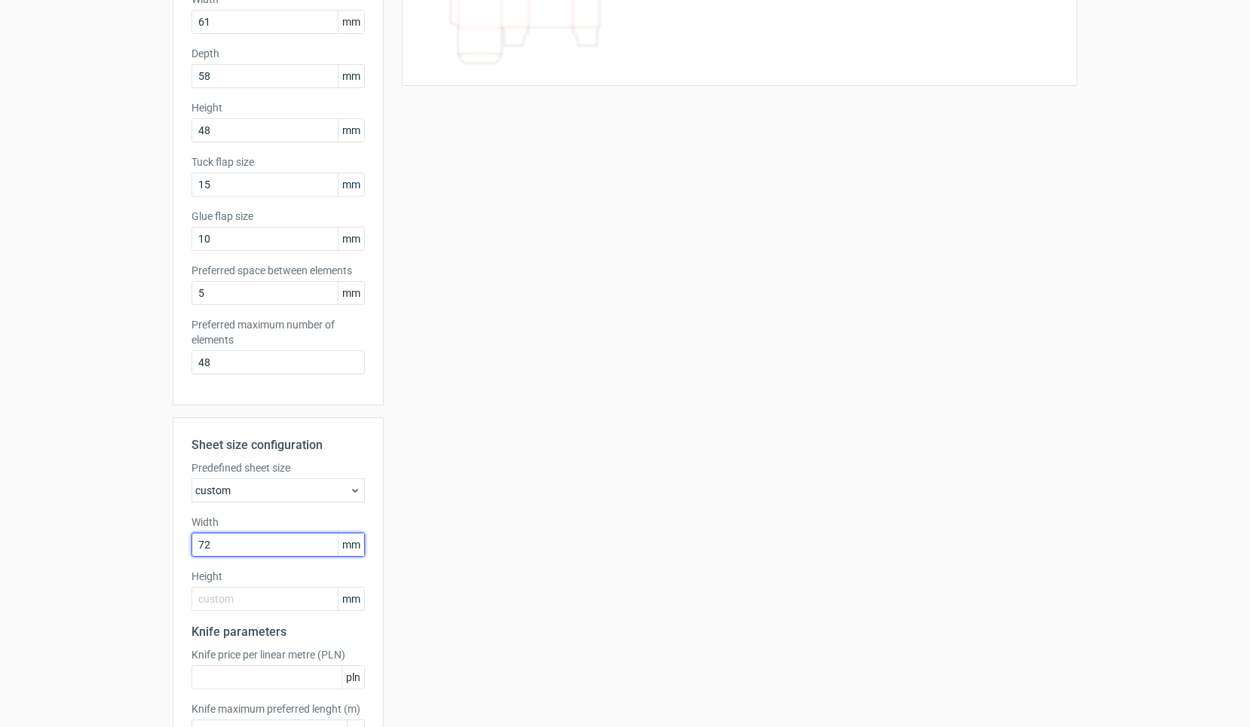
type input "720"
type input "510"
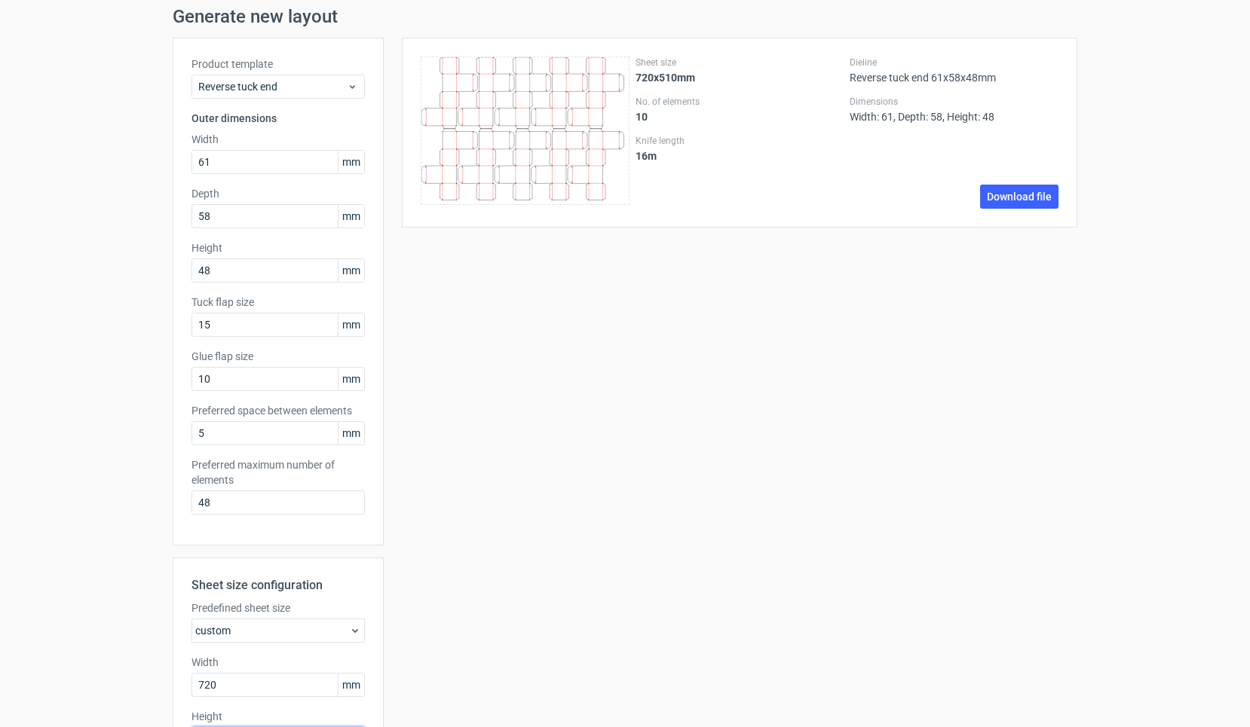
scroll to position [45, 0]
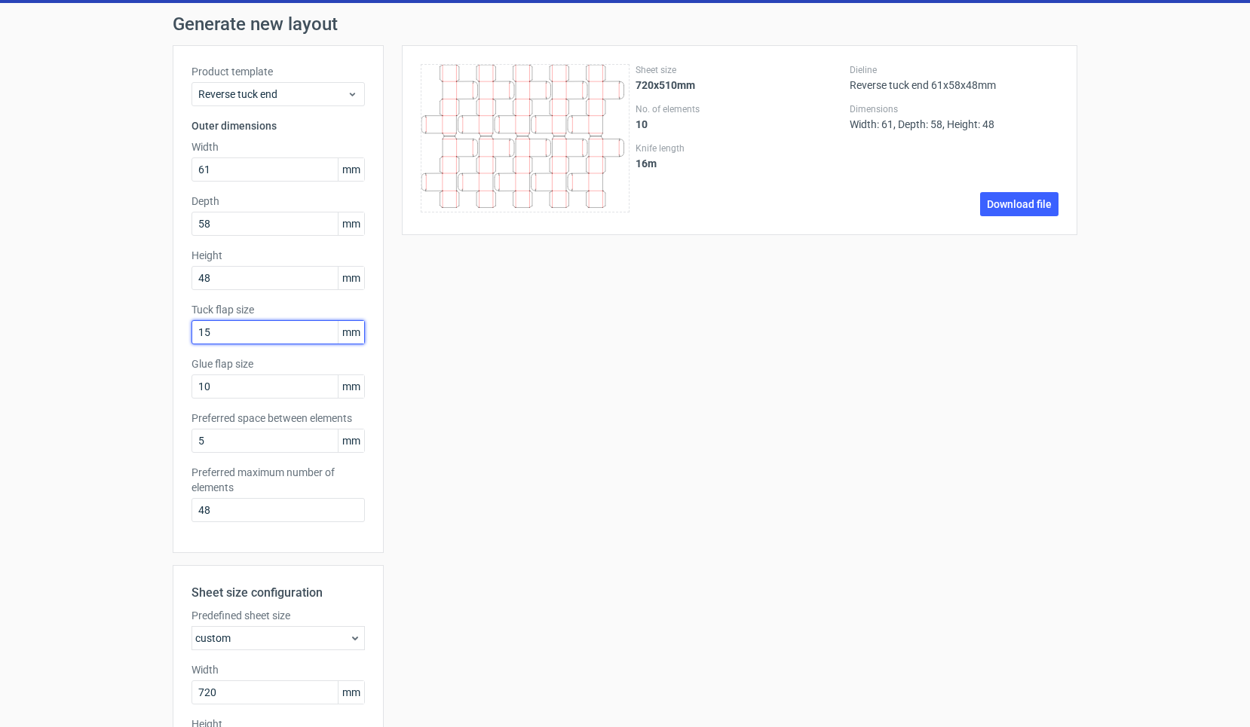
click at [295, 334] on input "15" at bounding box center [277, 332] width 173 height 24
click at [243, 384] on input "10" at bounding box center [277, 387] width 173 height 24
click at [216, 455] on div "Product template Reverse tuck end Outer dimensions Width 61 mm Depth 58 mm Heig…" at bounding box center [278, 299] width 211 height 508
click at [220, 432] on input "5" at bounding box center [277, 441] width 173 height 24
click at [210, 387] on input "10" at bounding box center [277, 387] width 173 height 24
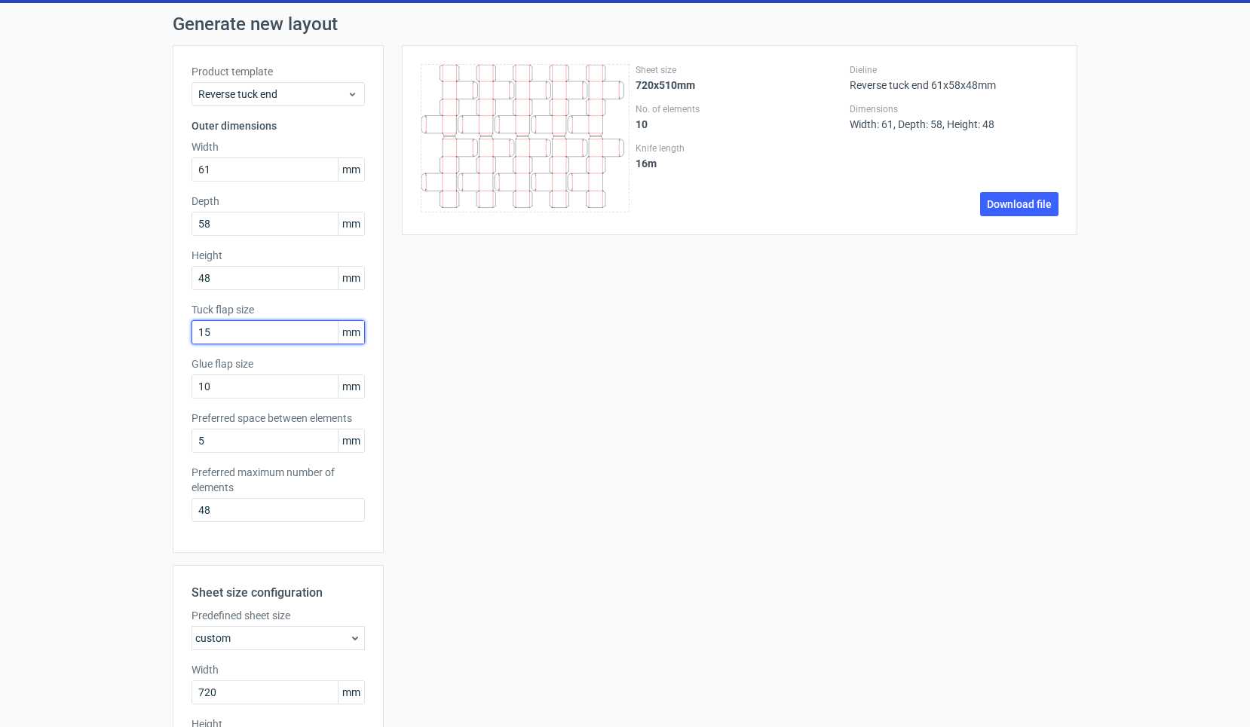
click at [210, 326] on input "15" at bounding box center [277, 332] width 173 height 24
click at [213, 284] on input "48" at bounding box center [277, 278] width 173 height 24
click at [204, 229] on input "58" at bounding box center [277, 224] width 173 height 24
click at [207, 164] on input "61" at bounding box center [277, 170] width 173 height 24
click at [199, 170] on input "61" at bounding box center [277, 170] width 173 height 24
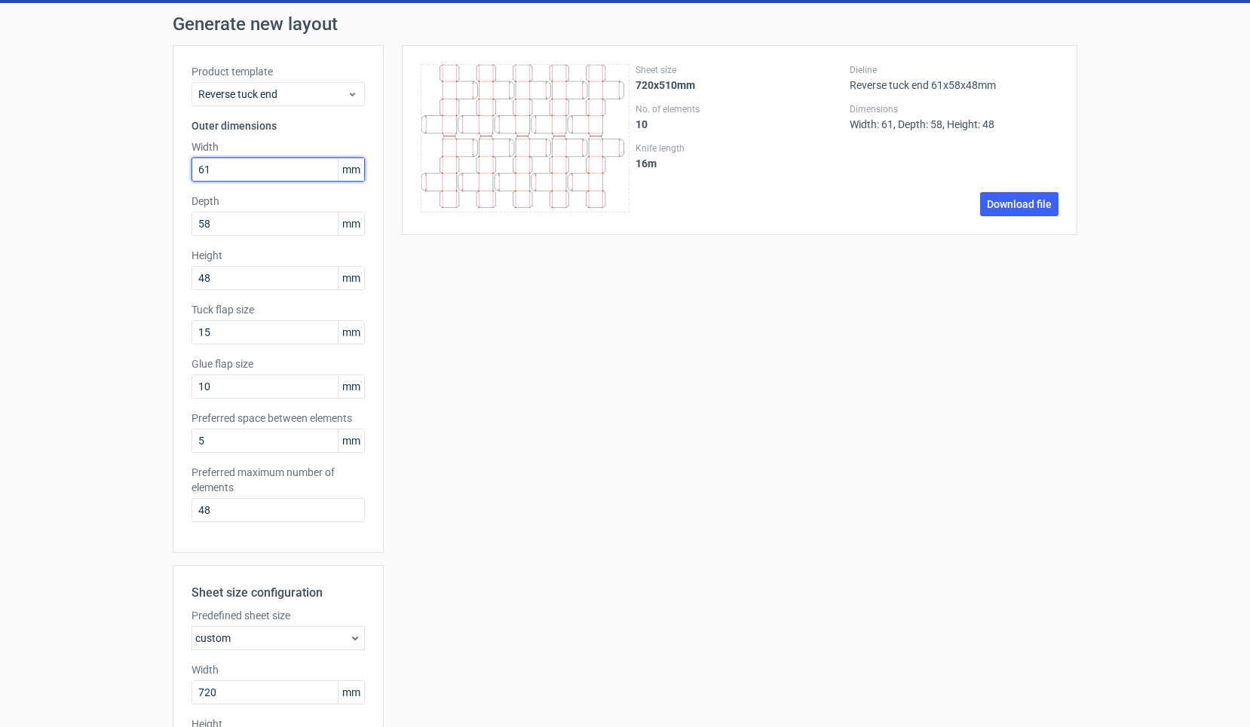
drag, startPoint x: 207, startPoint y: 167, endPoint x: 188, endPoint y: 167, distance: 18.8
click at [188, 167] on div "Product template Reverse tuck end Outer dimensions Width 61 mm Depth 58 mm Heig…" at bounding box center [278, 299] width 211 height 508
click at [209, 166] on input "61" at bounding box center [277, 170] width 173 height 24
drag, startPoint x: 222, startPoint y: 166, endPoint x: 205, endPoint y: 169, distance: 16.9
click at [205, 169] on input "61" at bounding box center [277, 170] width 173 height 24
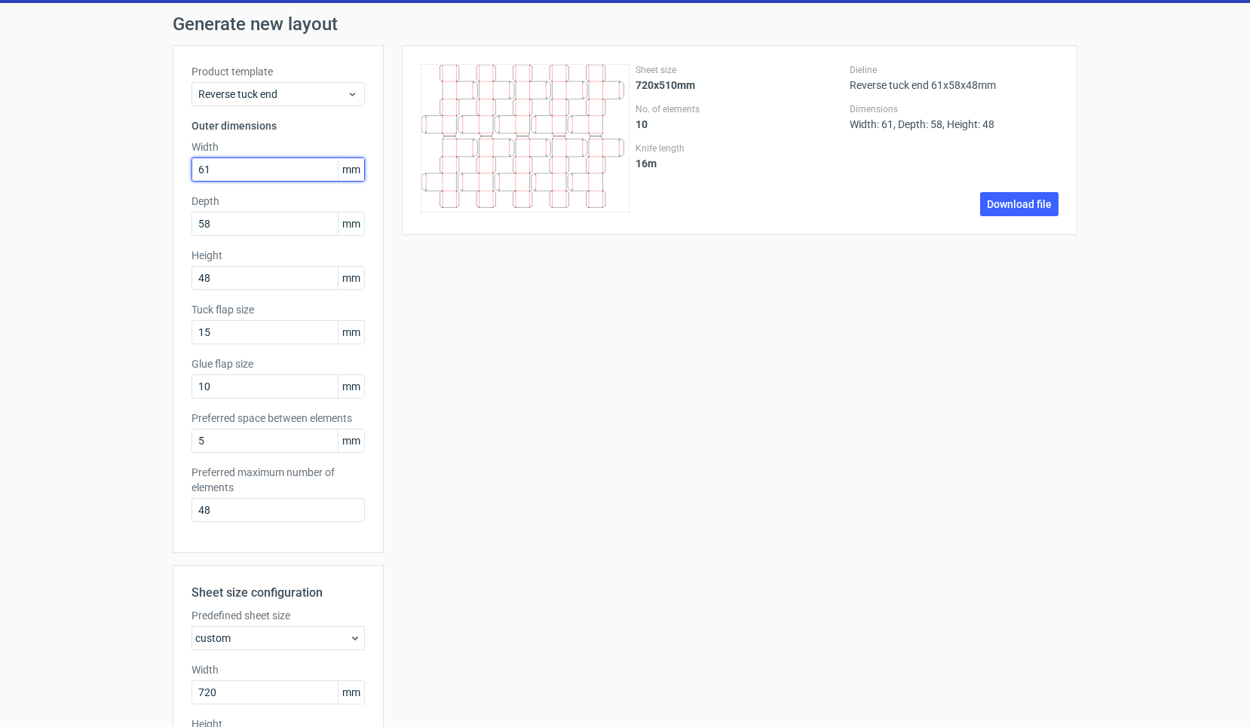
click at [220, 169] on input "61" at bounding box center [277, 170] width 173 height 24
click at [213, 169] on input "61" at bounding box center [277, 170] width 173 height 24
click at [224, 220] on input "58" at bounding box center [277, 224] width 173 height 24
click at [534, 401] on div "Sheet size 720x510mm No. of elements 10 Knife length 16 m Dieline Reverse tuck …" at bounding box center [730, 508] width 693 height 926
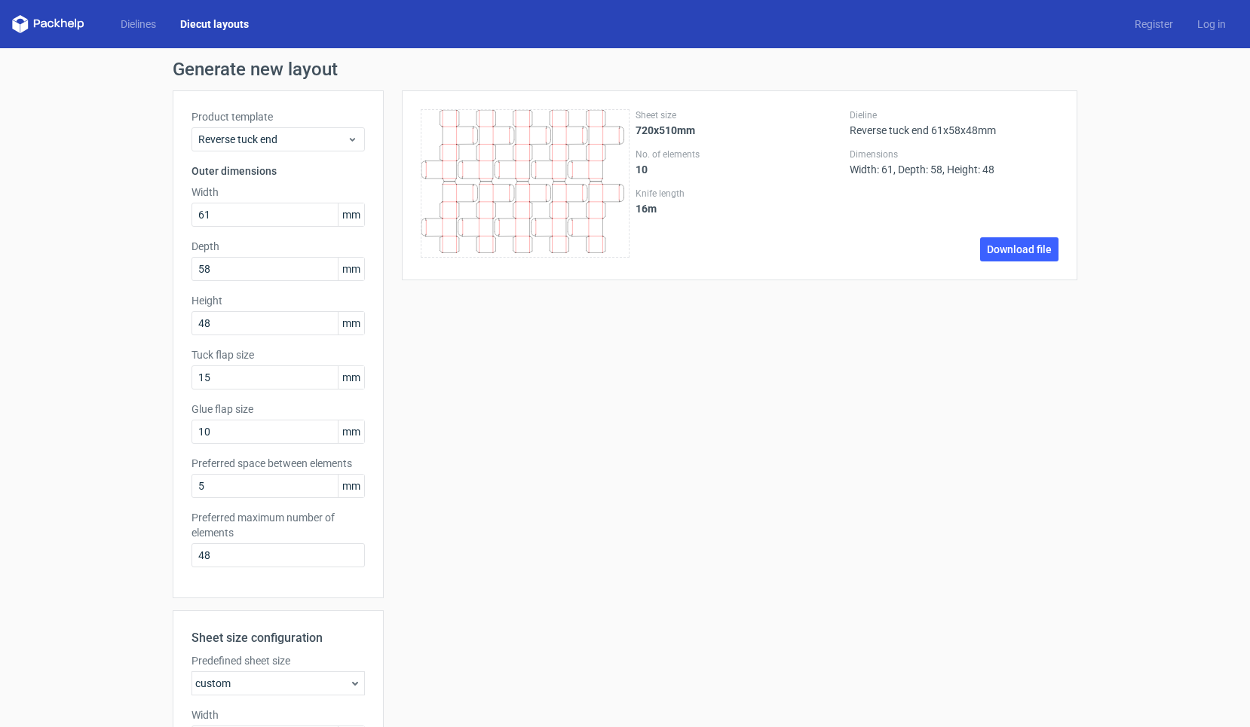
scroll to position [0, 0]
click at [721, 329] on div "Sheet size 720x510mm No. of elements 10 Knife length 16 m Dieline Reverse tuck …" at bounding box center [730, 553] width 693 height 926
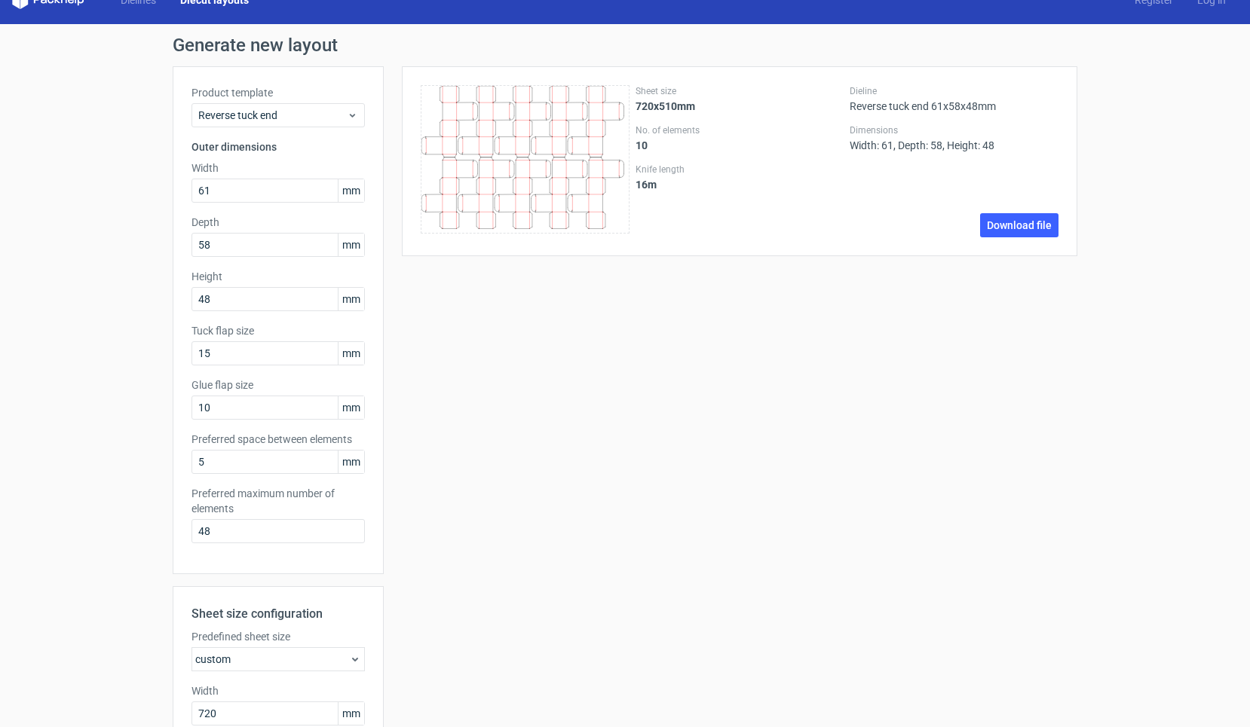
scroll to position [26, 0]
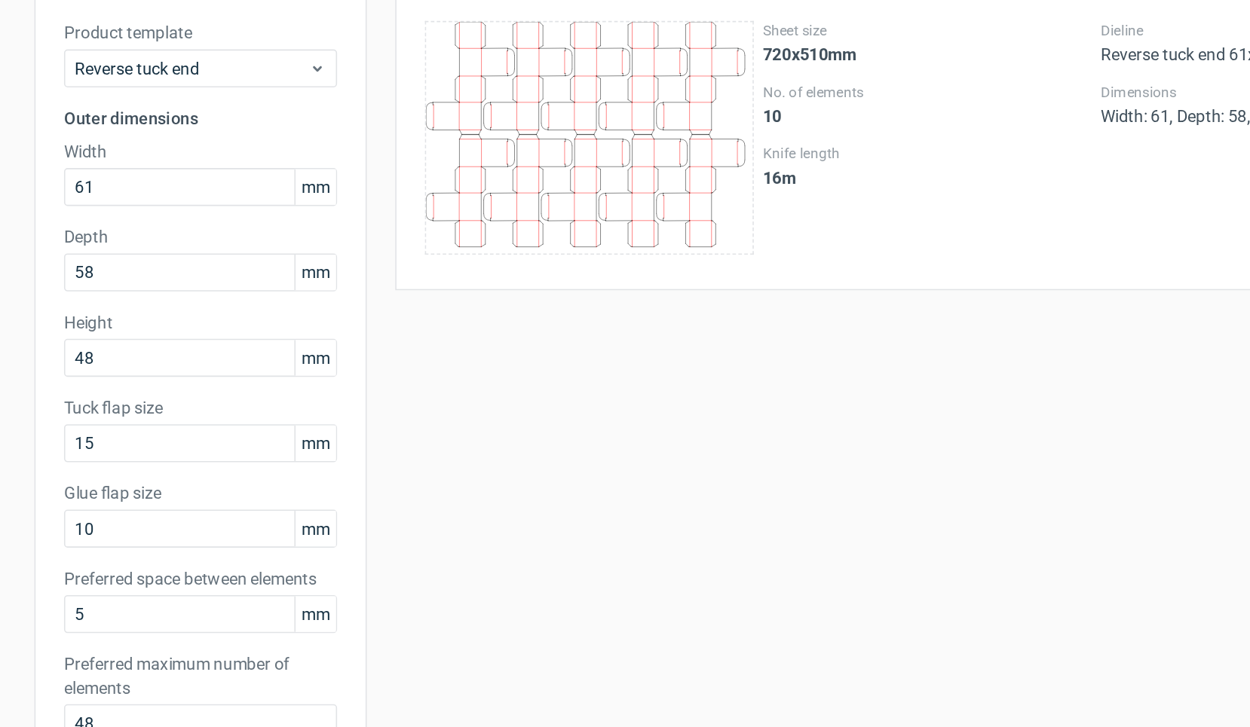
click at [191, 376] on div "Glue flap size 10 mm" at bounding box center [277, 397] width 173 height 42
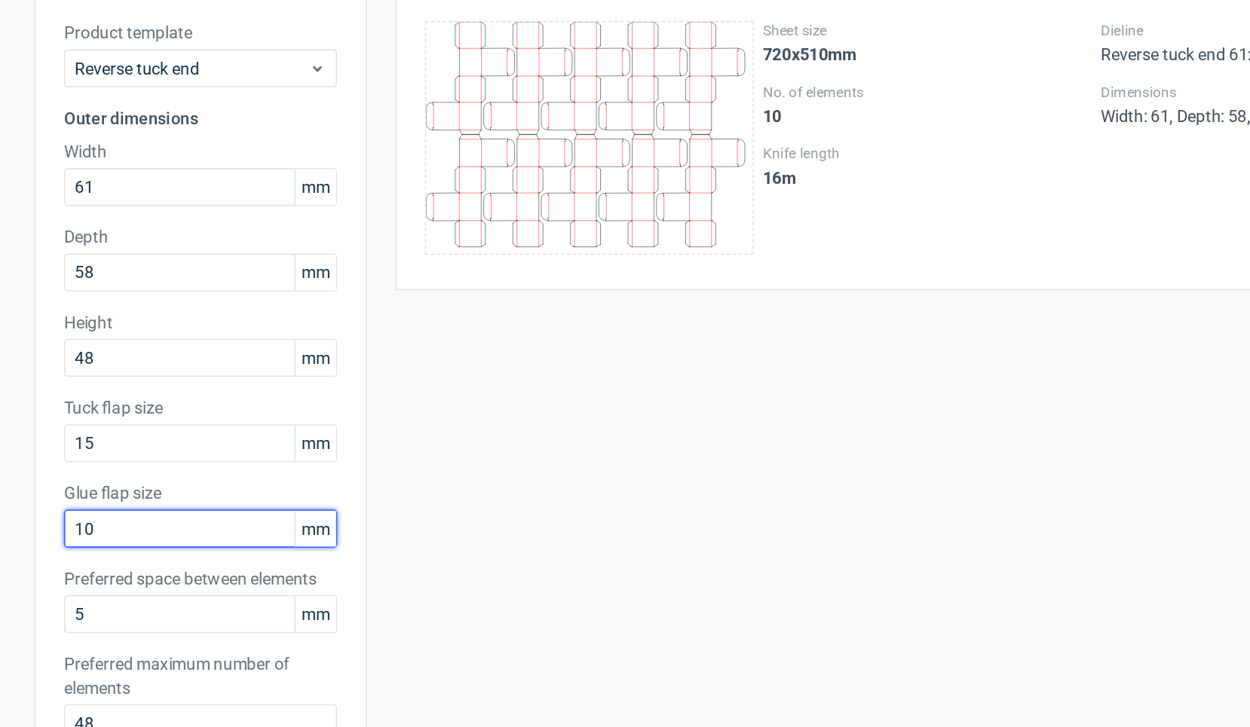
drag, startPoint x: 82, startPoint y: 334, endPoint x: 6, endPoint y: 334, distance: 76.1
click at [6, 334] on div "Generate new layout Product template Reverse tuck end Outer dimensions Width 61…" at bounding box center [625, 513] width 1250 height 981
type input "7"
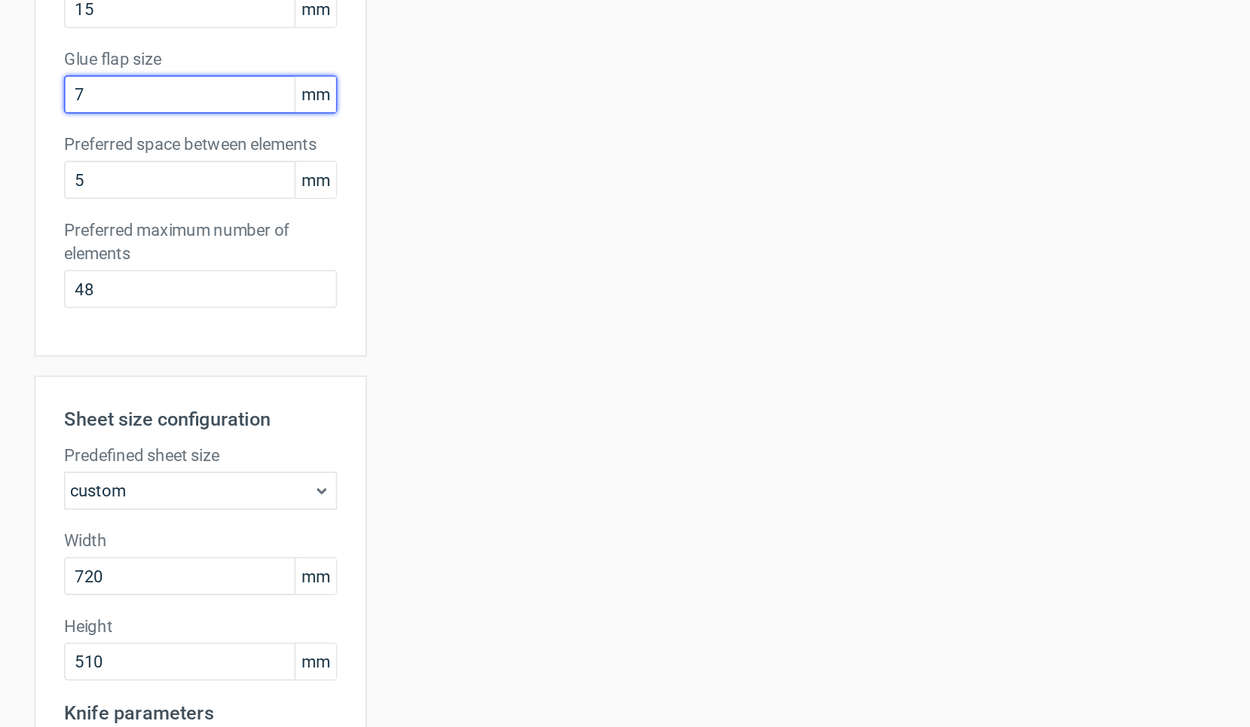
scroll to position [302, 0]
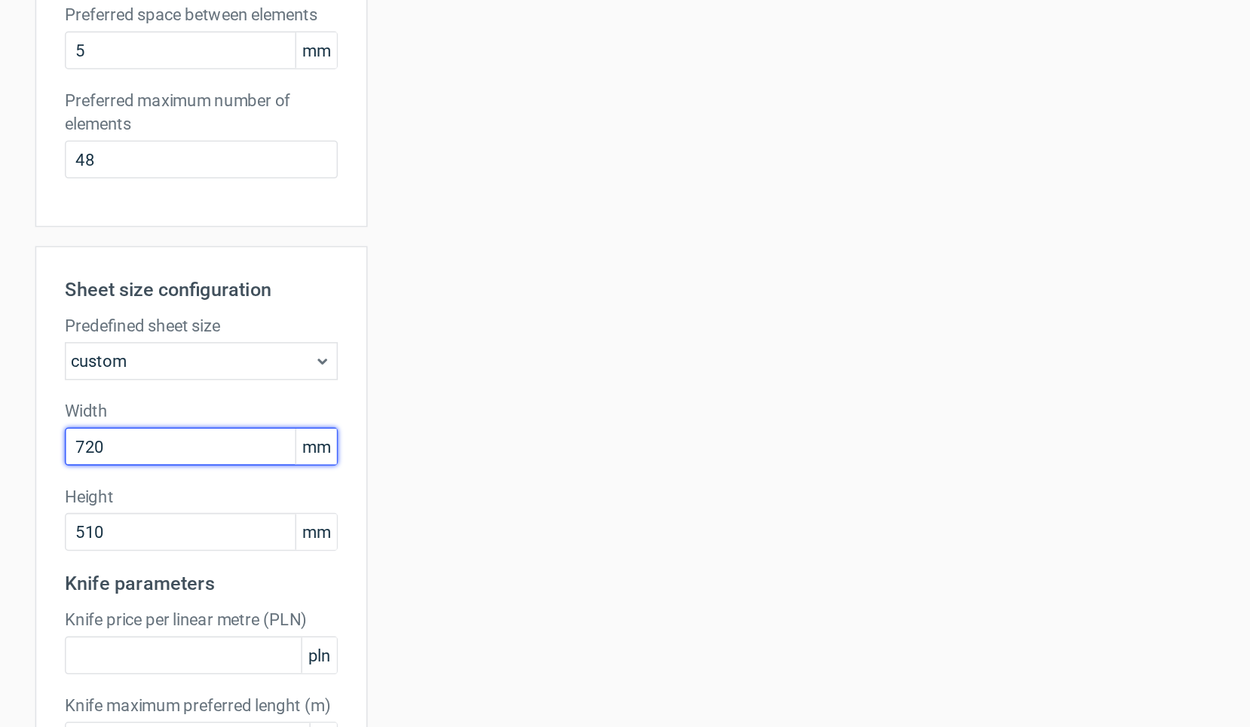
click at [191, 424] on input "720" at bounding box center [277, 436] width 173 height 24
drag, startPoint x: 106, startPoint y: 284, endPoint x: 0, endPoint y: 284, distance: 106.3
click at [0, 284] on div "Generate new layout Product template Reverse tuck end Outer dimensions Width 61…" at bounding box center [625, 237] width 1250 height 981
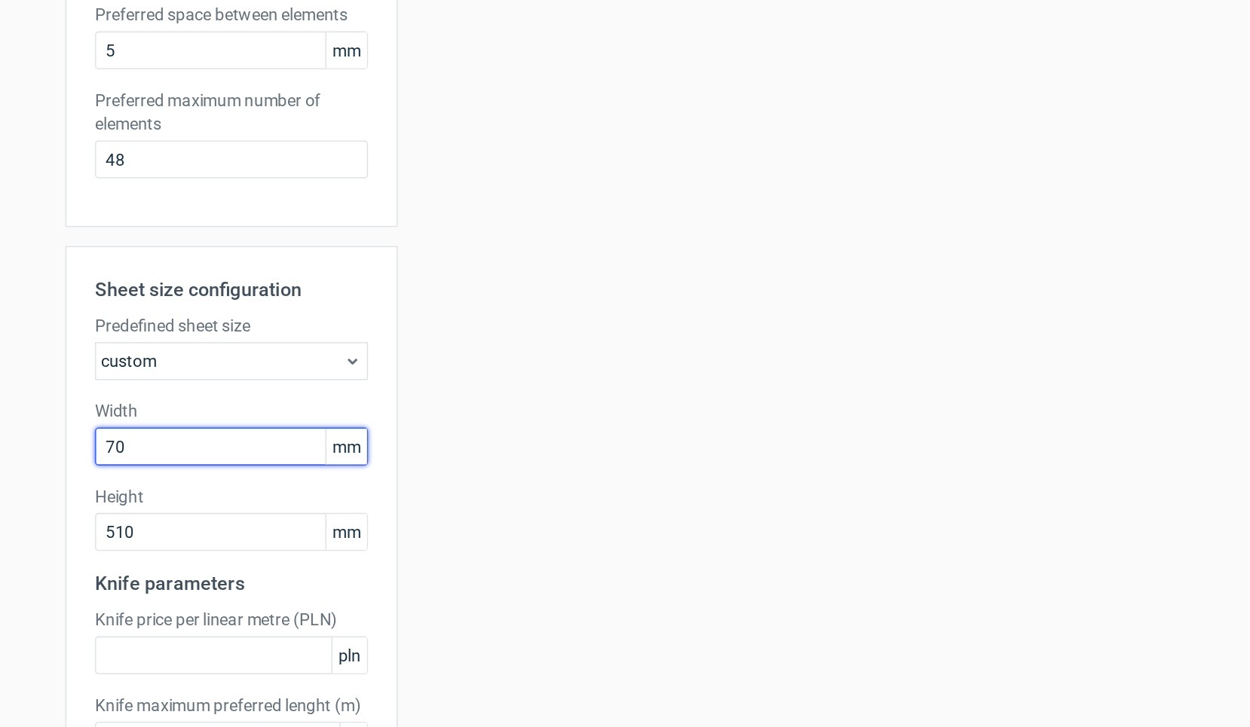
type input "700"
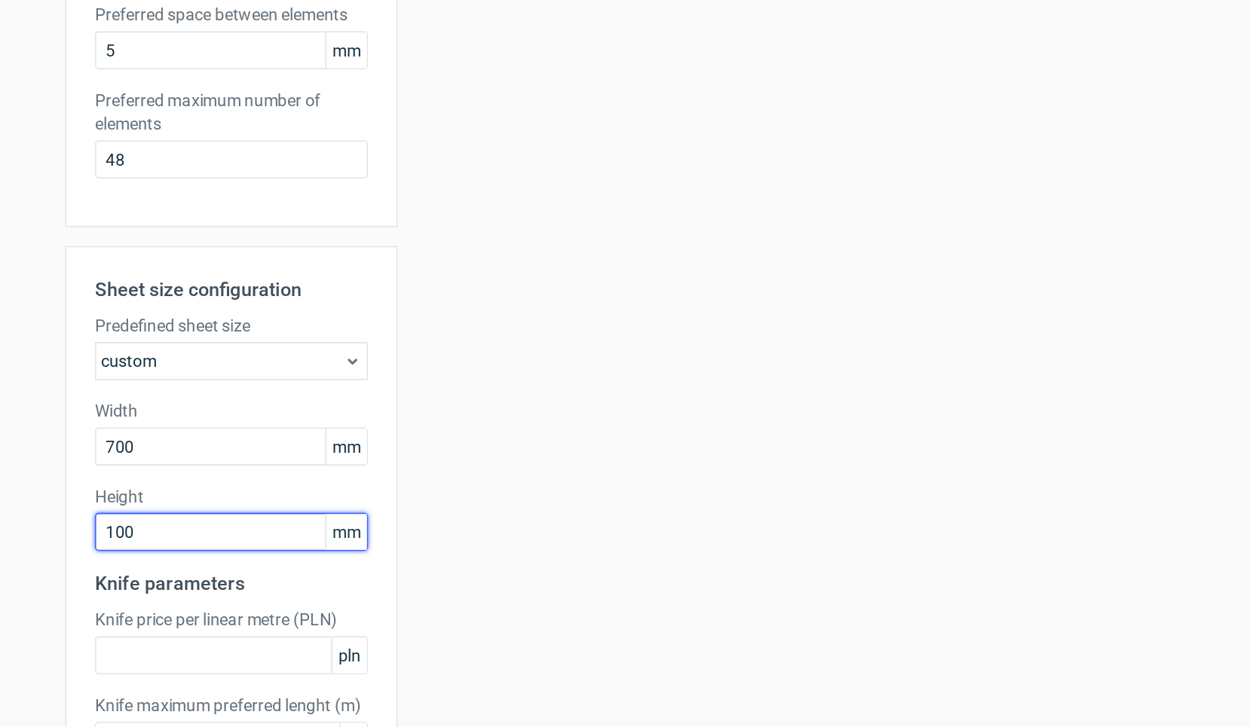
type input "1000"
click at [325, 691] on button "Generate" at bounding box center [354, 703] width 59 height 24
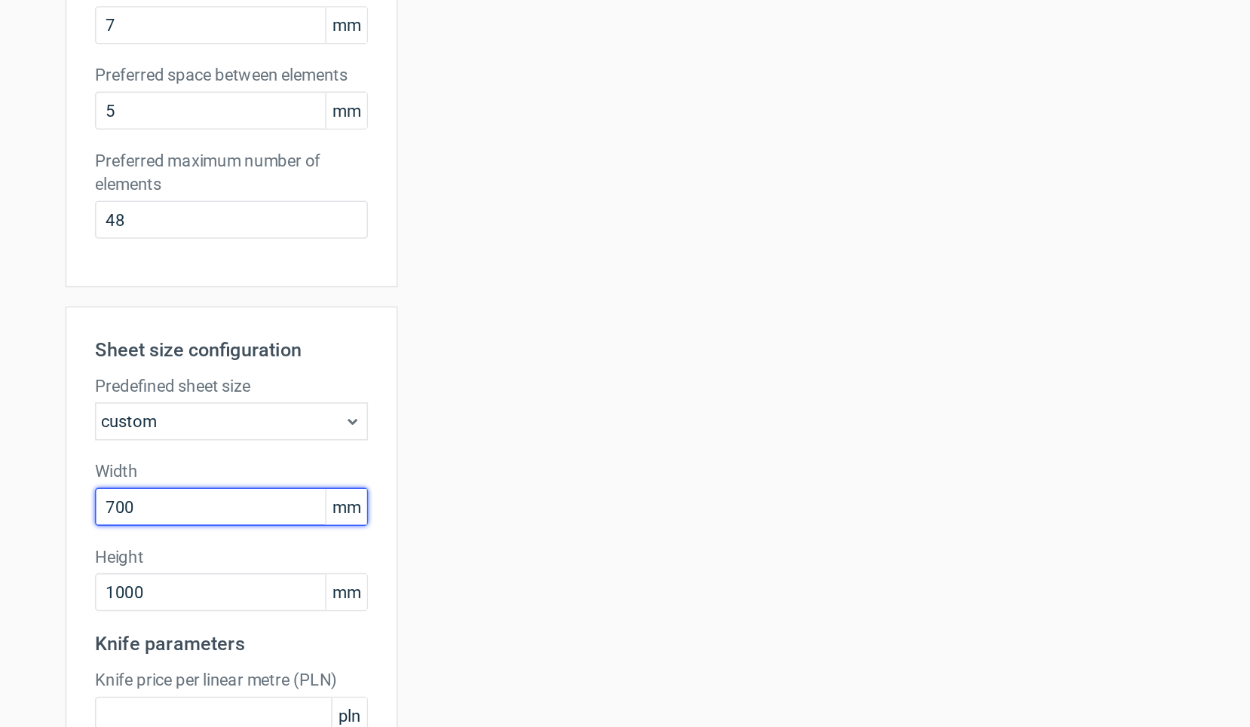
drag, startPoint x: 103, startPoint y: 322, endPoint x: 0, endPoint y: 317, distance: 103.4
click at [0, 317] on div "Generate new layout Product template Reverse tuck end Outer dimensions Width 61…" at bounding box center [625, 237] width 1250 height 981
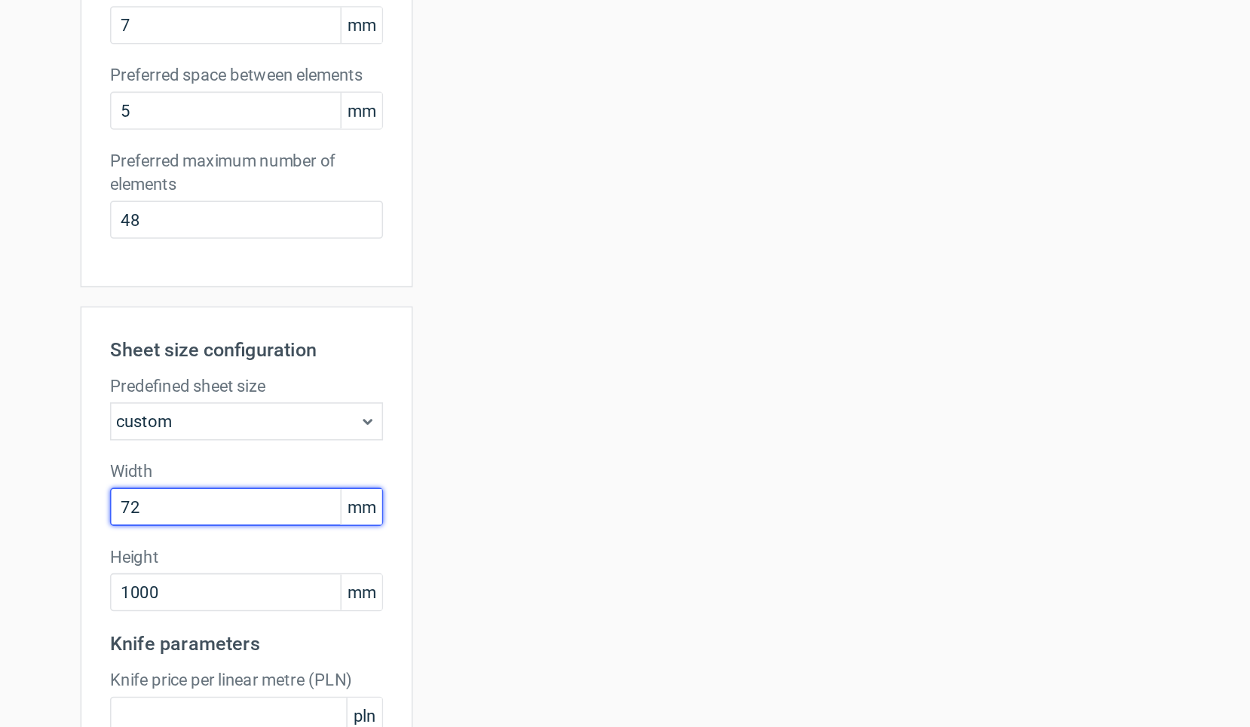
type input "720"
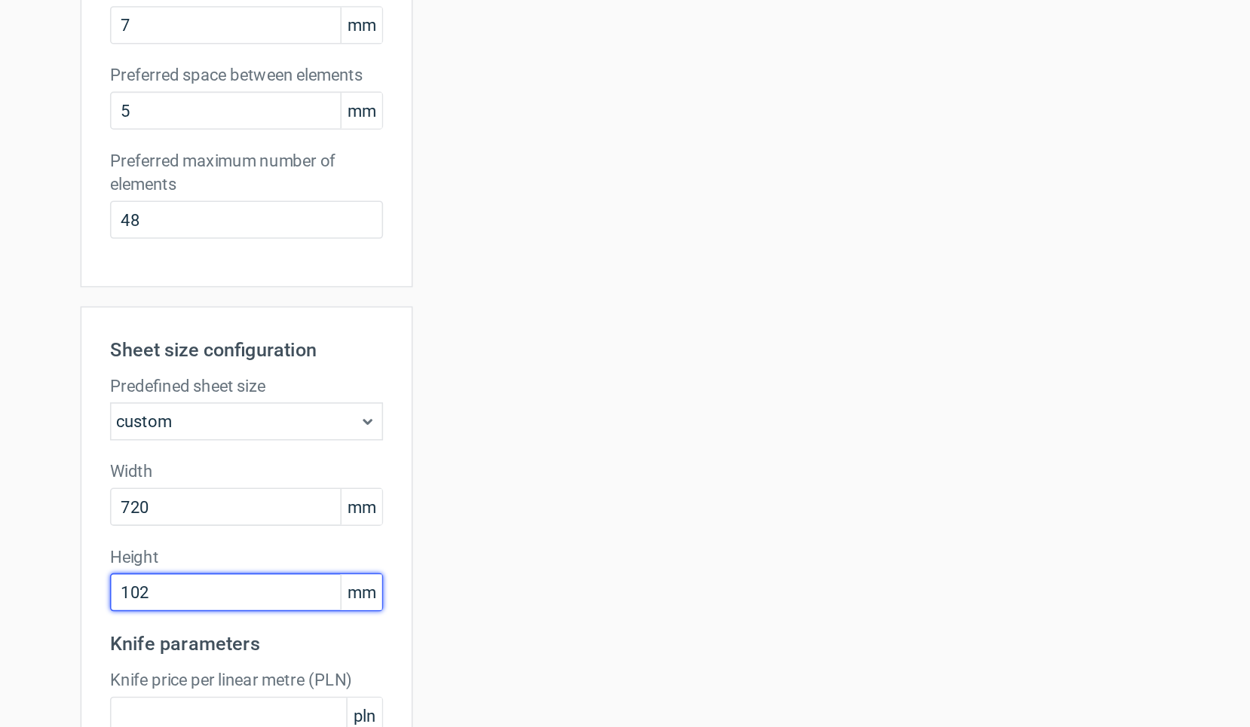
type input "1020"
click at [325, 691] on button "Generate" at bounding box center [354, 703] width 59 height 24
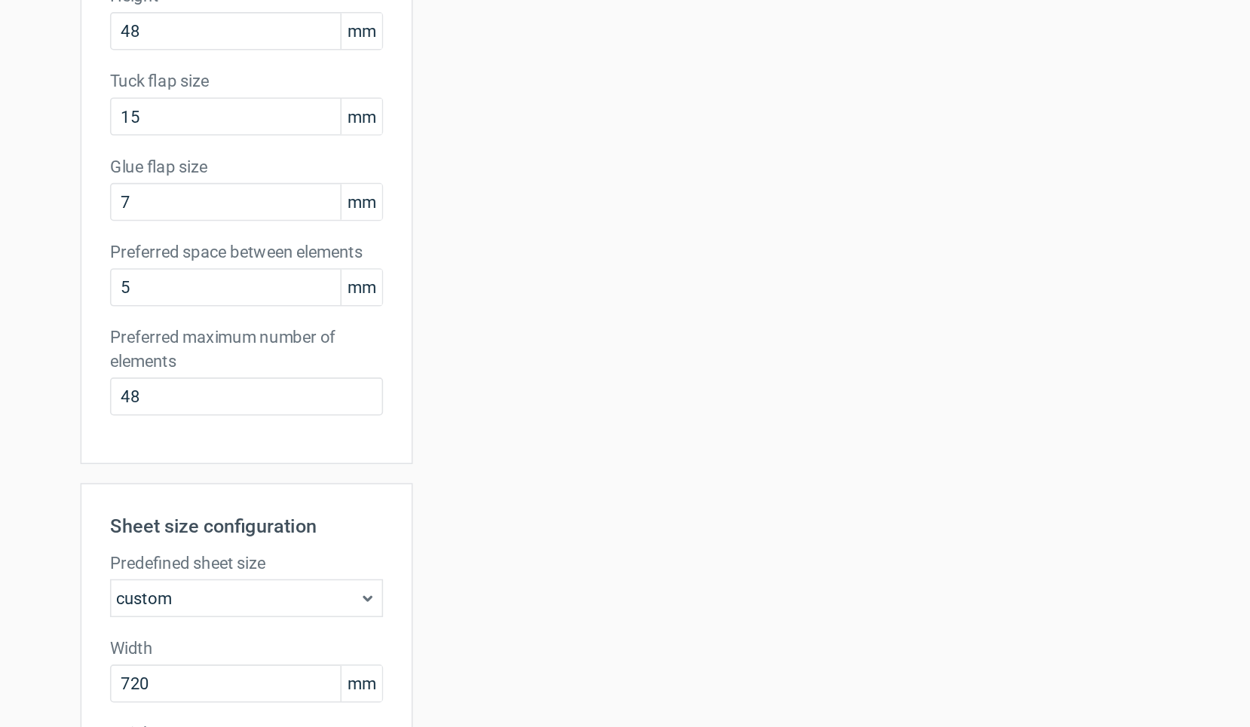
scroll to position [207, 0]
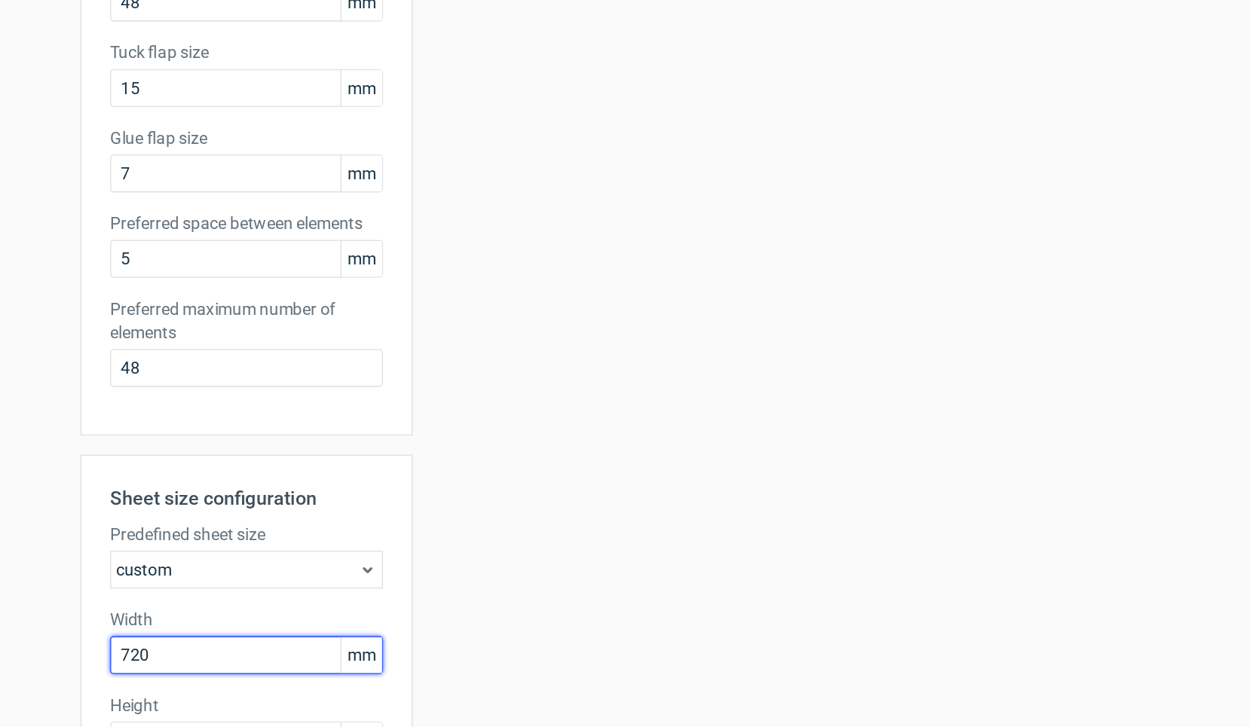
drag, startPoint x: 105, startPoint y: 422, endPoint x: 45, endPoint y: 414, distance: 60.1
click at [45, 414] on div "Generate new layout Product template Reverse tuck end Outer dimensions Width 61…" at bounding box center [625, 331] width 1250 height 981
type input "1020"
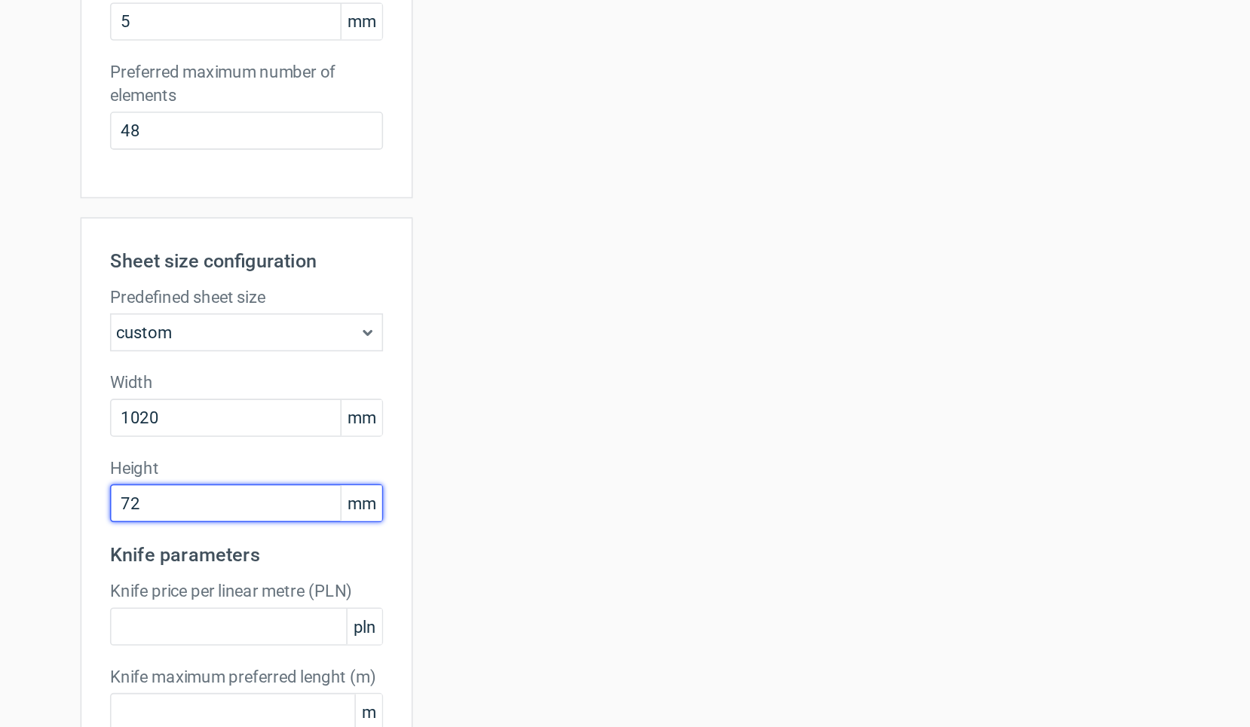
type input "720"
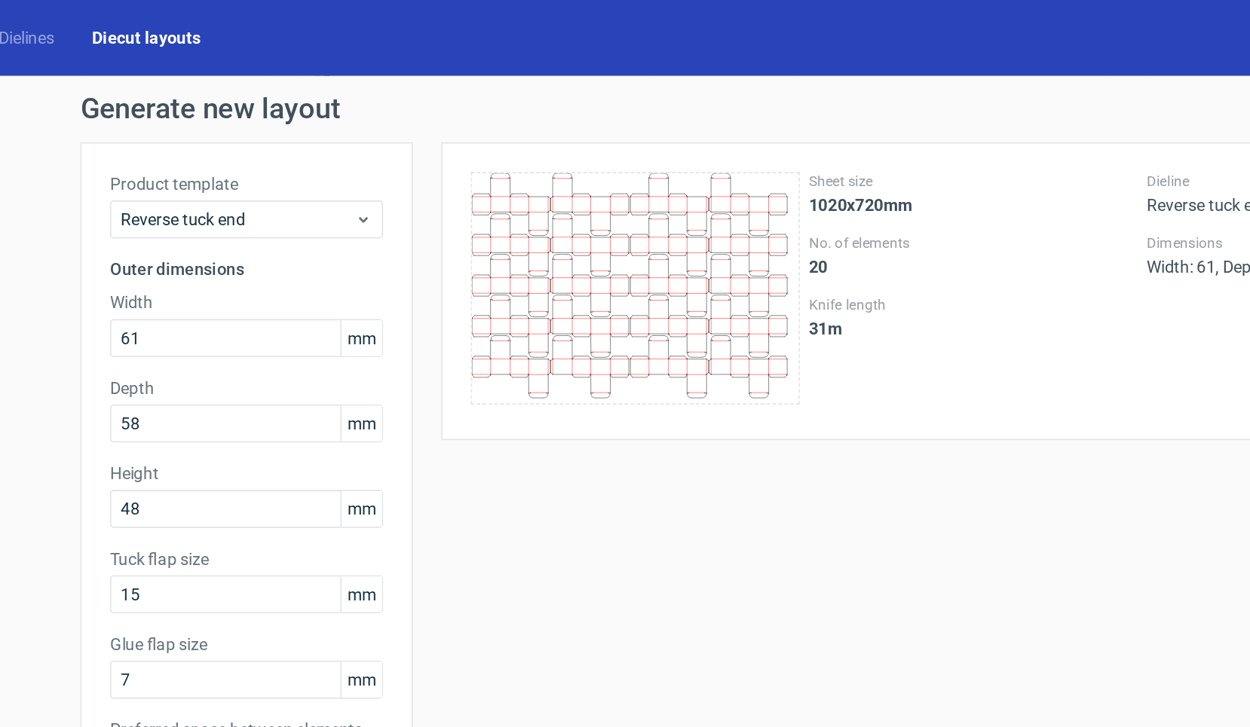
scroll to position [0, 0]
